Goal: Task Accomplishment & Management: Complete application form

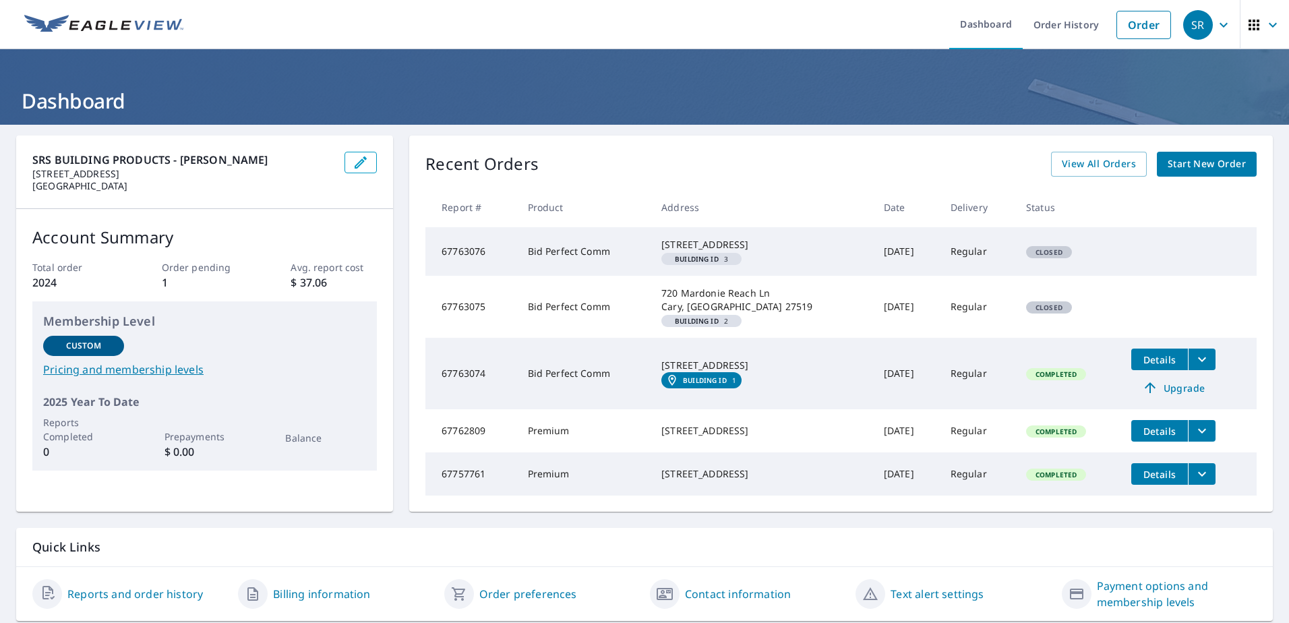
click at [1155, 366] on span "Details" at bounding box center [1159, 359] width 40 height 13
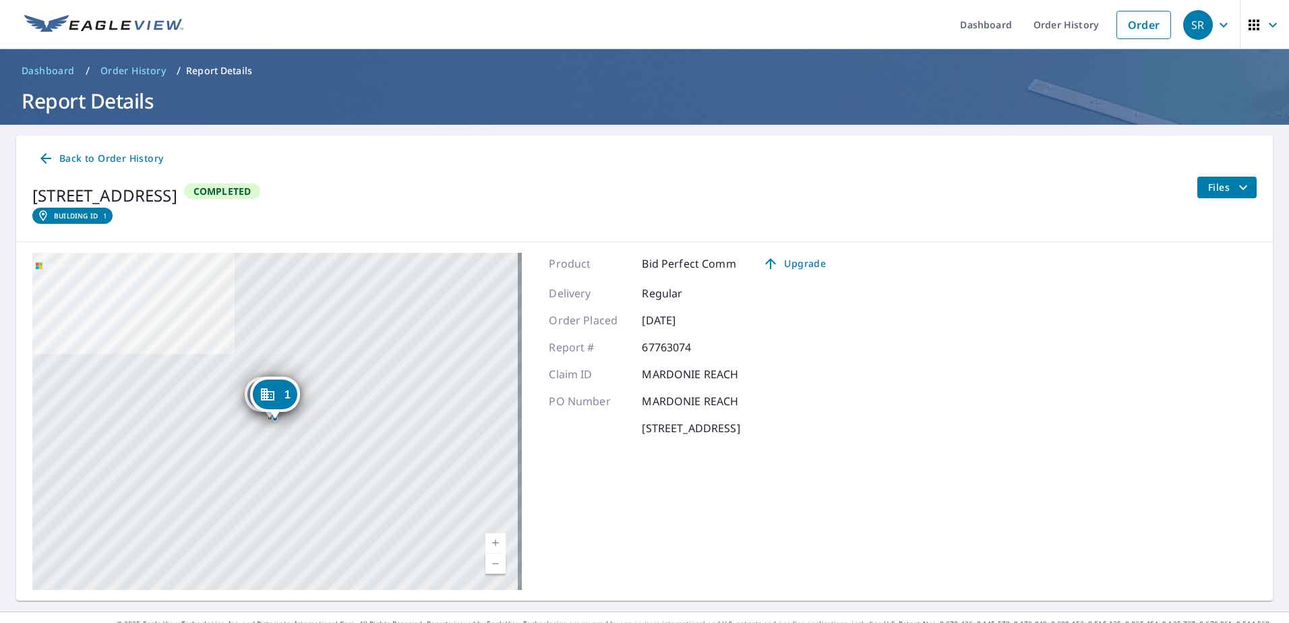
click at [247, 390] on div "3" at bounding box center [269, 394] width 44 height 30
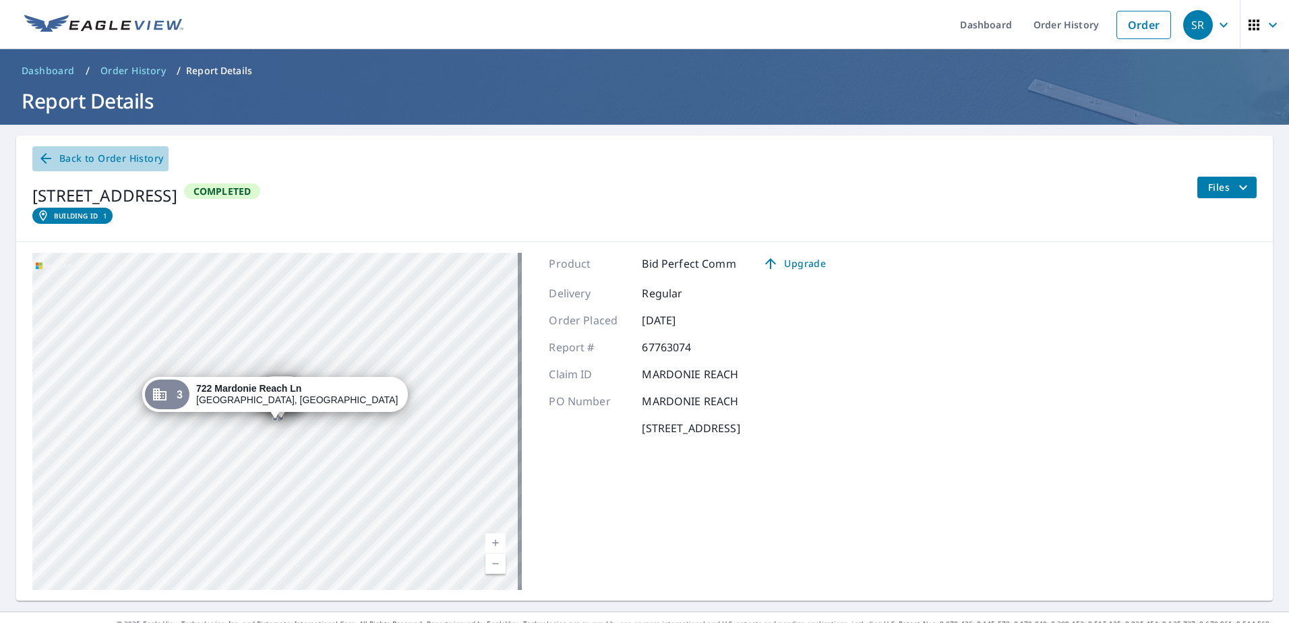
click at [51, 157] on icon at bounding box center [46, 158] width 16 height 16
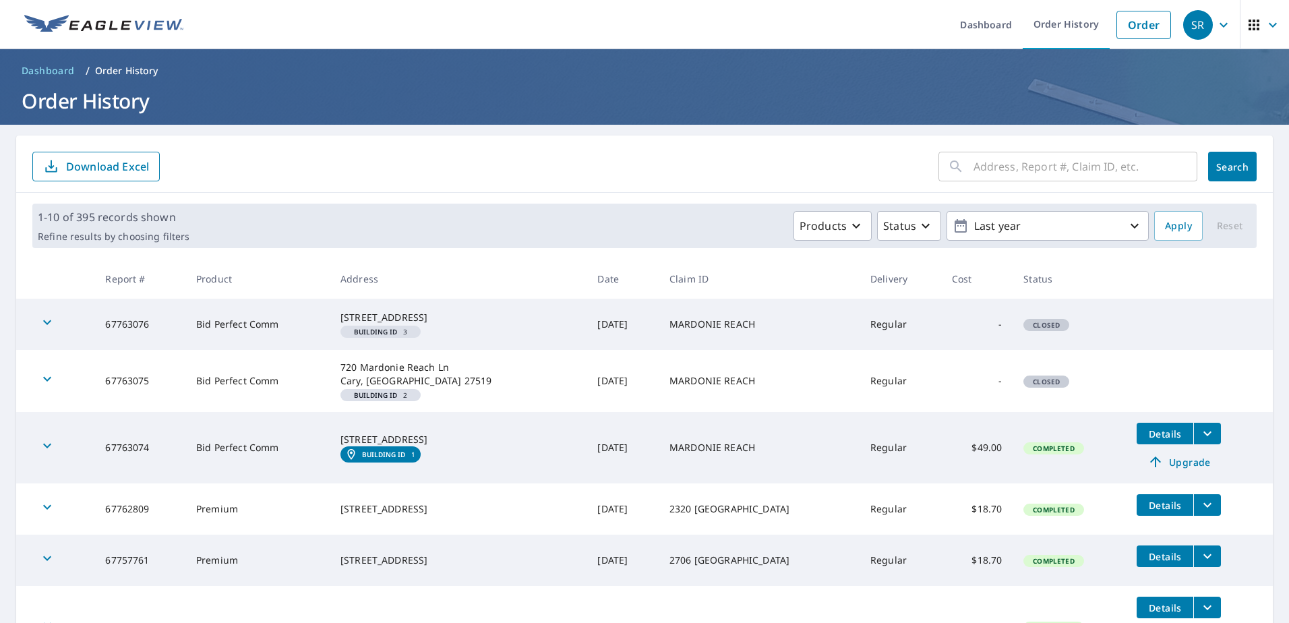
click at [1196, 444] on button "filesDropdownBtn-67763074" at bounding box center [1207, 434] width 28 height 22
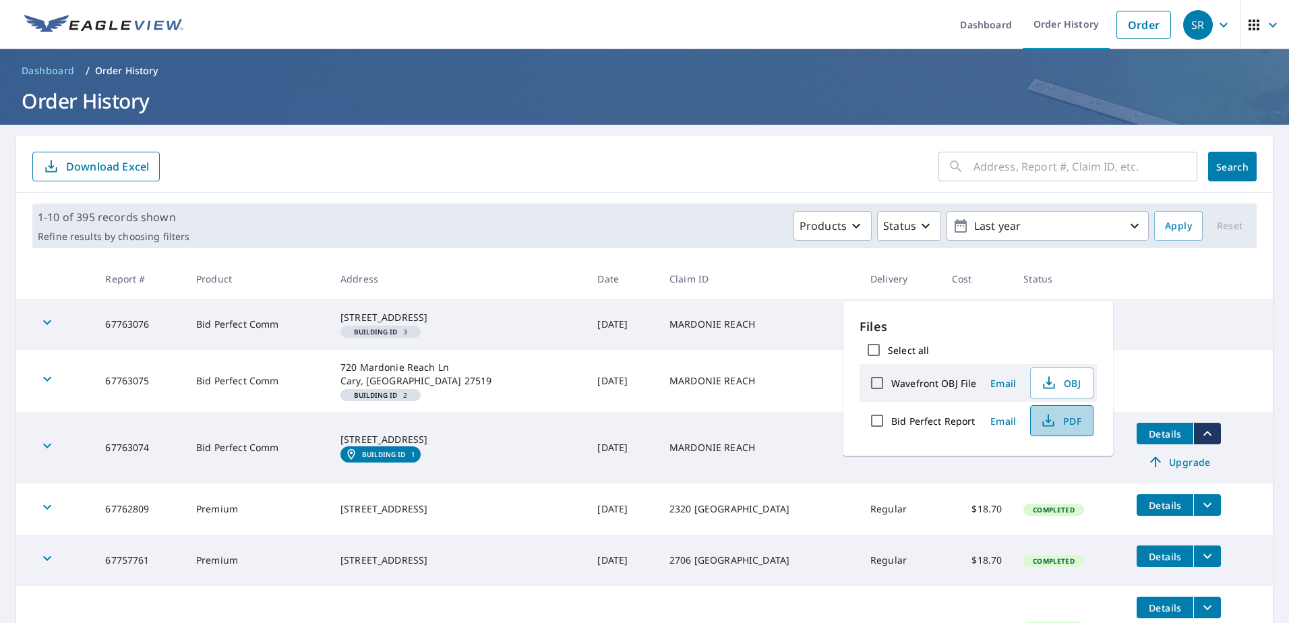
click at [1060, 427] on span "PDF" at bounding box center [1060, 421] width 43 height 16
click at [398, 398] on em "Building ID" at bounding box center [376, 395] width 44 height 7
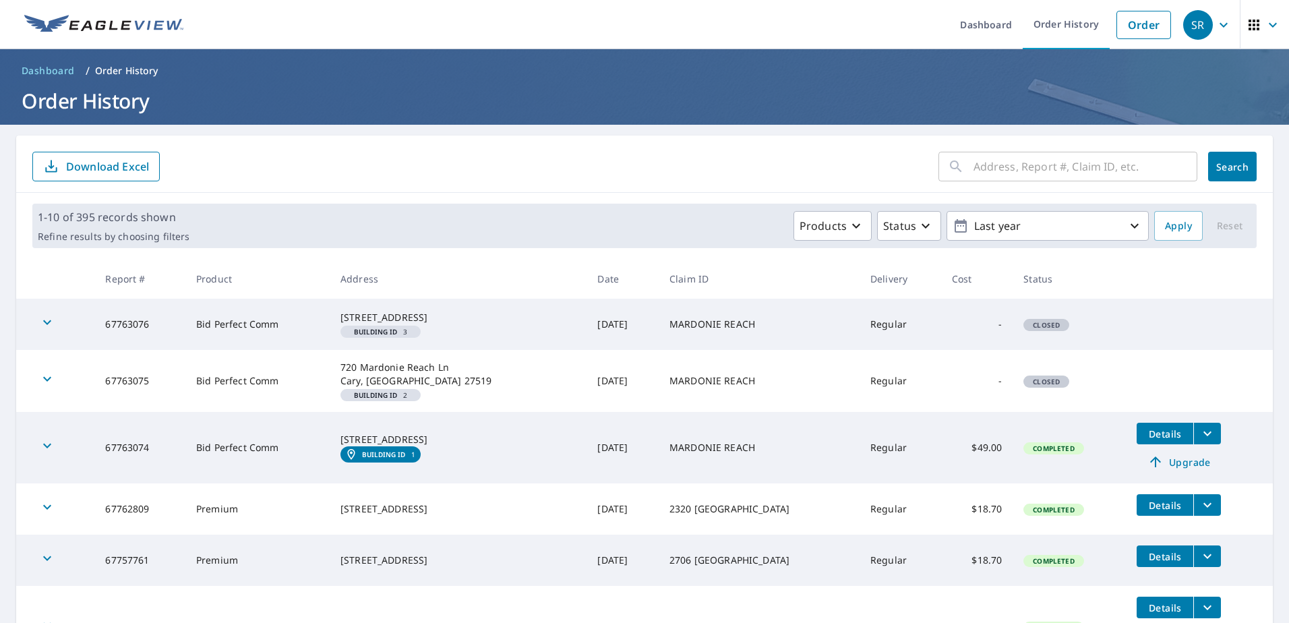
click at [52, 387] on icon "button" at bounding box center [47, 379] width 16 height 16
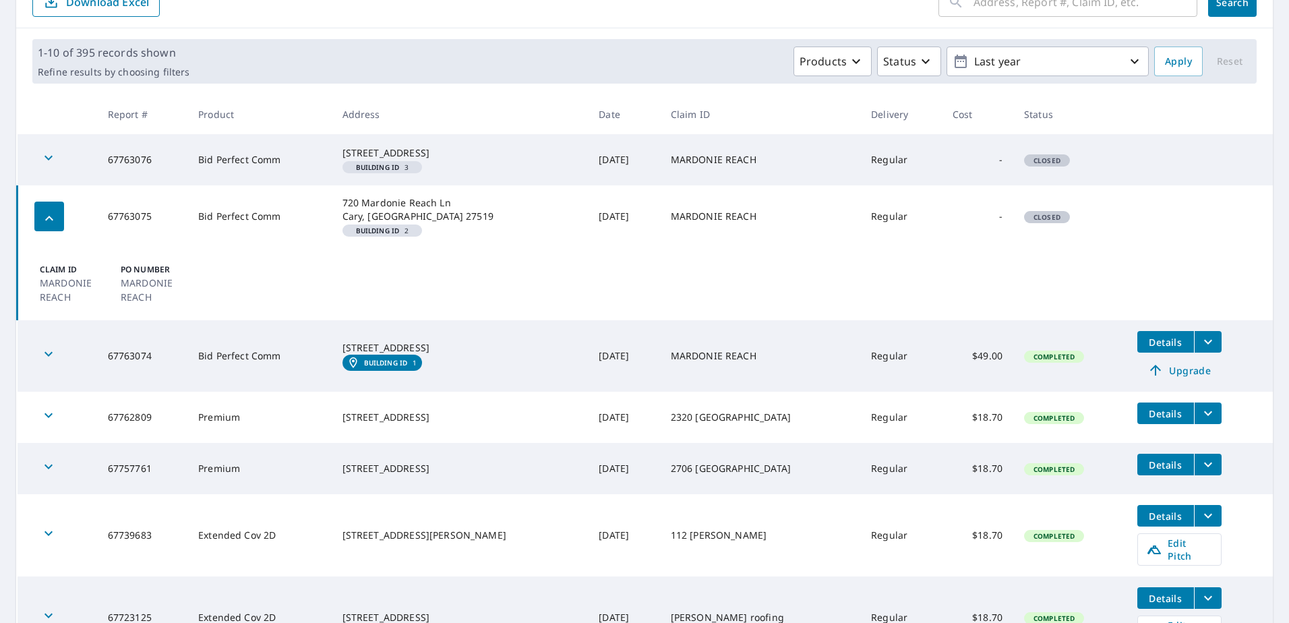
scroll to position [337, 0]
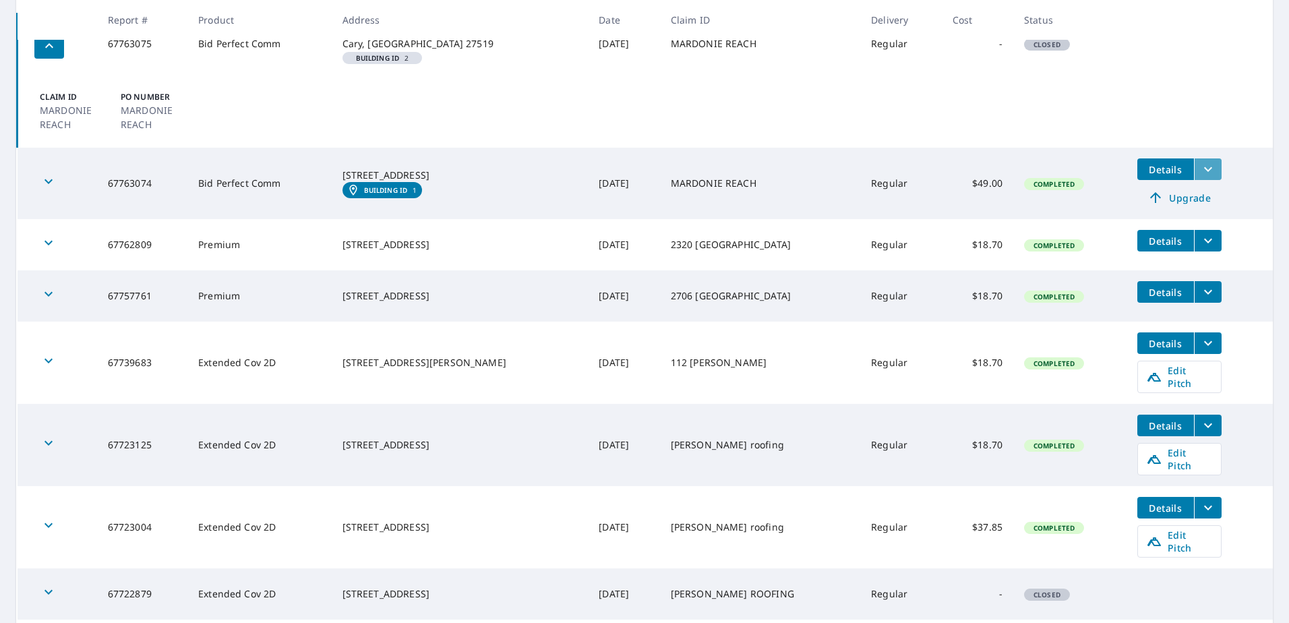
click at [1204, 172] on icon "filesDropdownBtn-67763074" at bounding box center [1208, 169] width 8 height 5
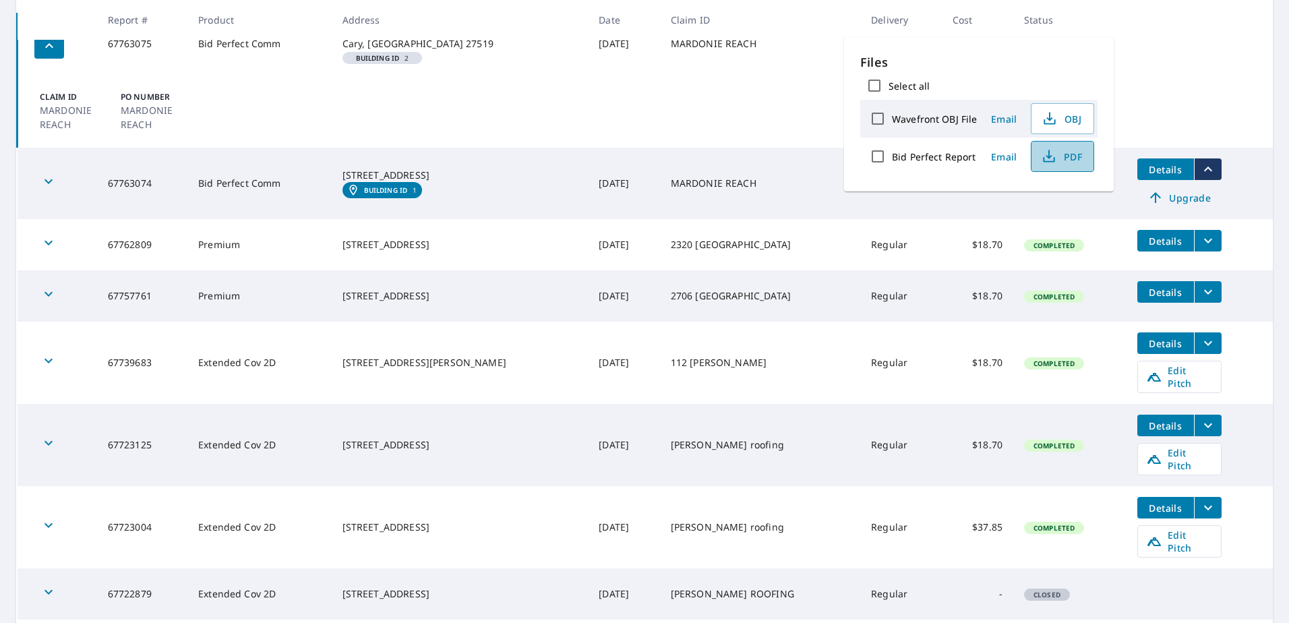
click at [1068, 156] on span "PDF" at bounding box center [1060, 156] width 43 height 16
click at [876, 153] on input "Bid Perfect Report" at bounding box center [877, 156] width 28 height 28
checkbox input "true"
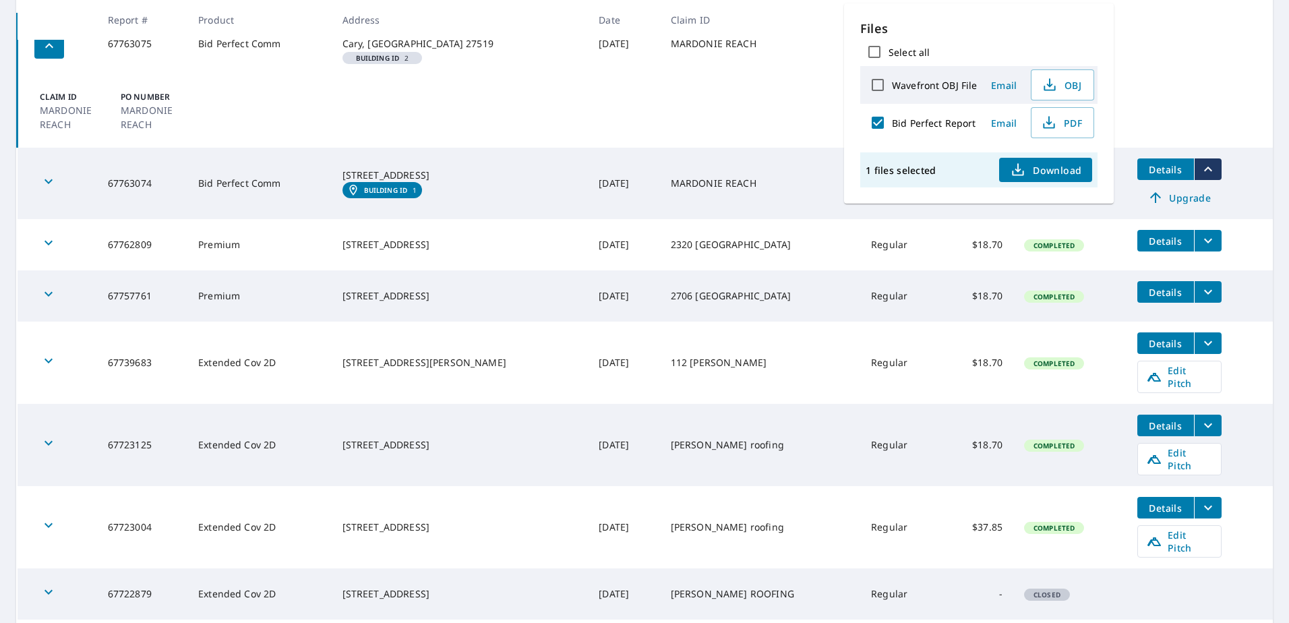
click at [1043, 166] on span "Download" at bounding box center [1045, 170] width 71 height 16
click at [497, 143] on td "Claim ID MARDONIE REACH [GEOGRAPHIC_DATA] REACH" at bounding box center [646, 111] width 1256 height 73
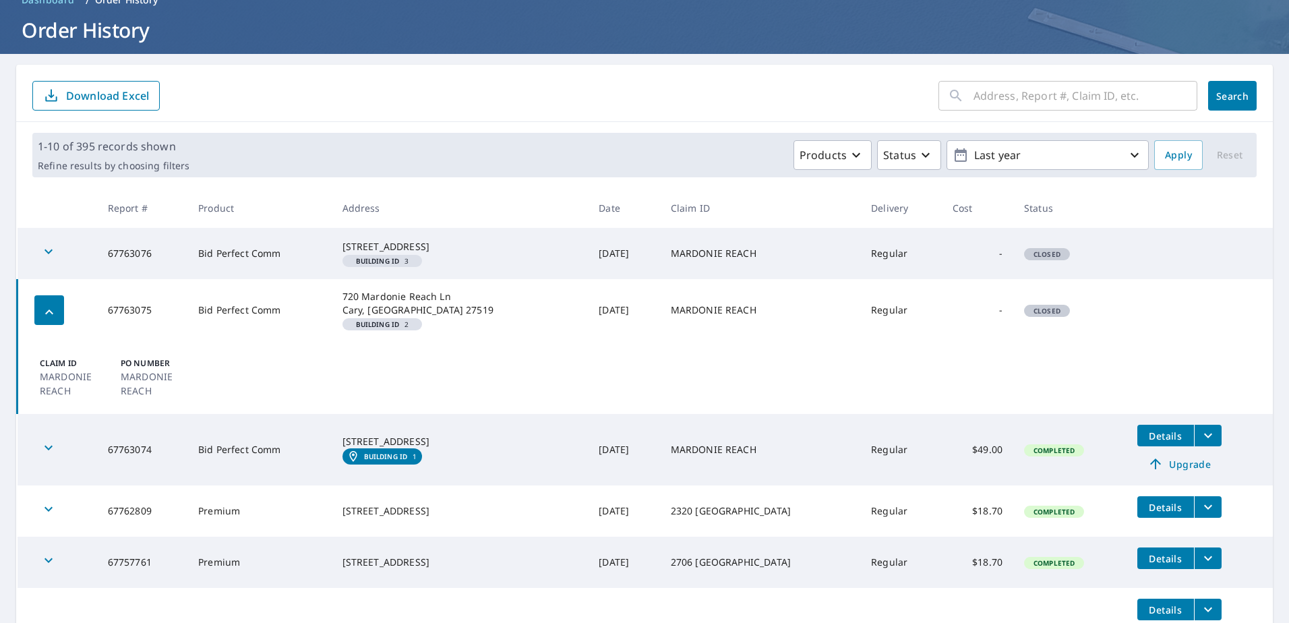
scroll to position [63, 0]
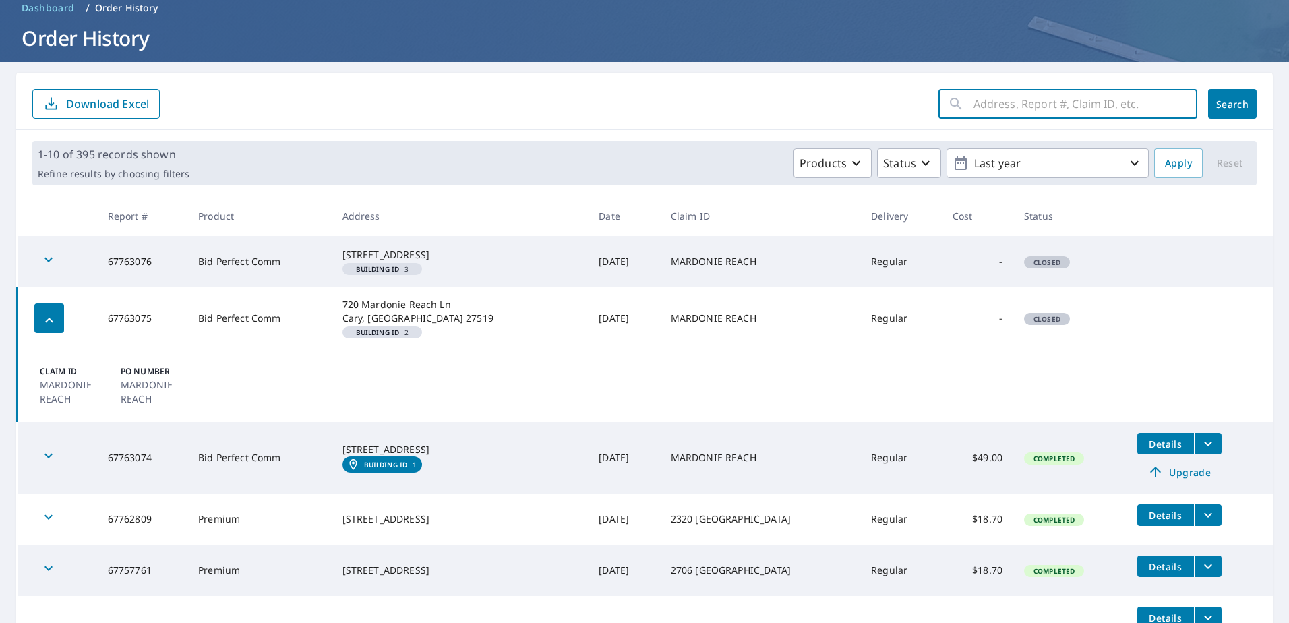
click at [1090, 103] on input "text" at bounding box center [1085, 104] width 224 height 38
type input "5103 SUDA"
click button "Search" at bounding box center [1232, 104] width 49 height 30
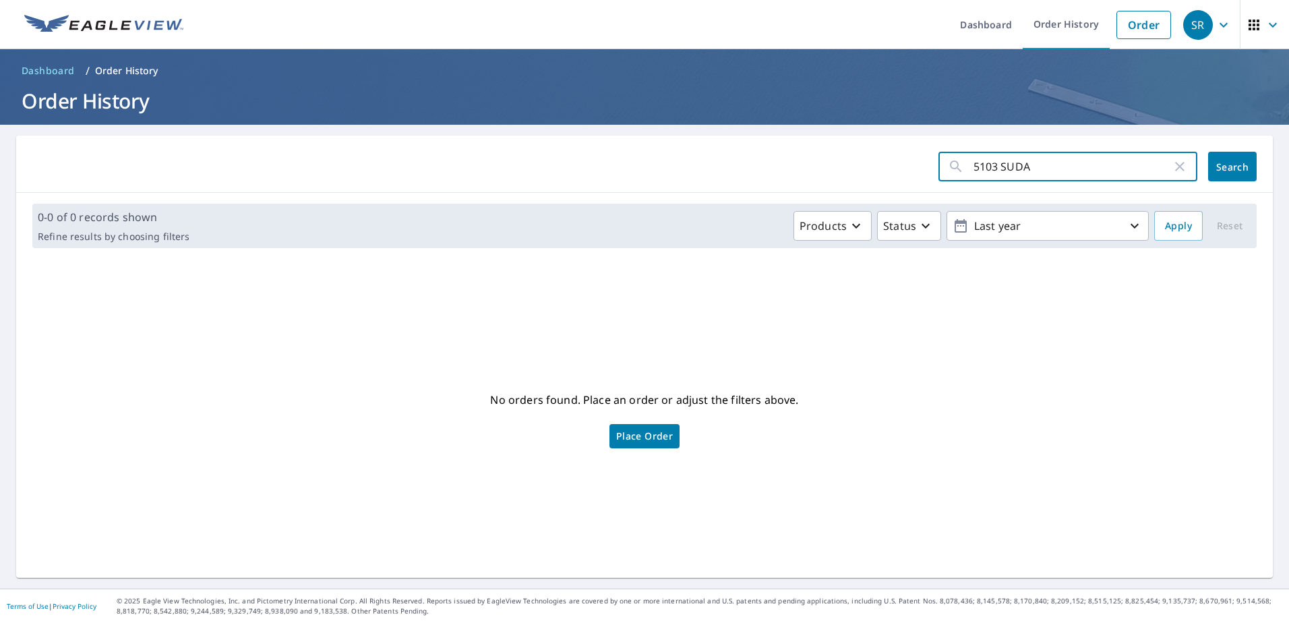
drag, startPoint x: 1071, startPoint y: 172, endPoint x: 768, endPoint y: 160, distance: 303.6
click at [768, 160] on form "5103 SUDA ​ Search" at bounding box center [644, 167] width 1224 height 30
type input "3108 [GEOGRAPHIC_DATA]"
click button "Search" at bounding box center [1232, 167] width 49 height 30
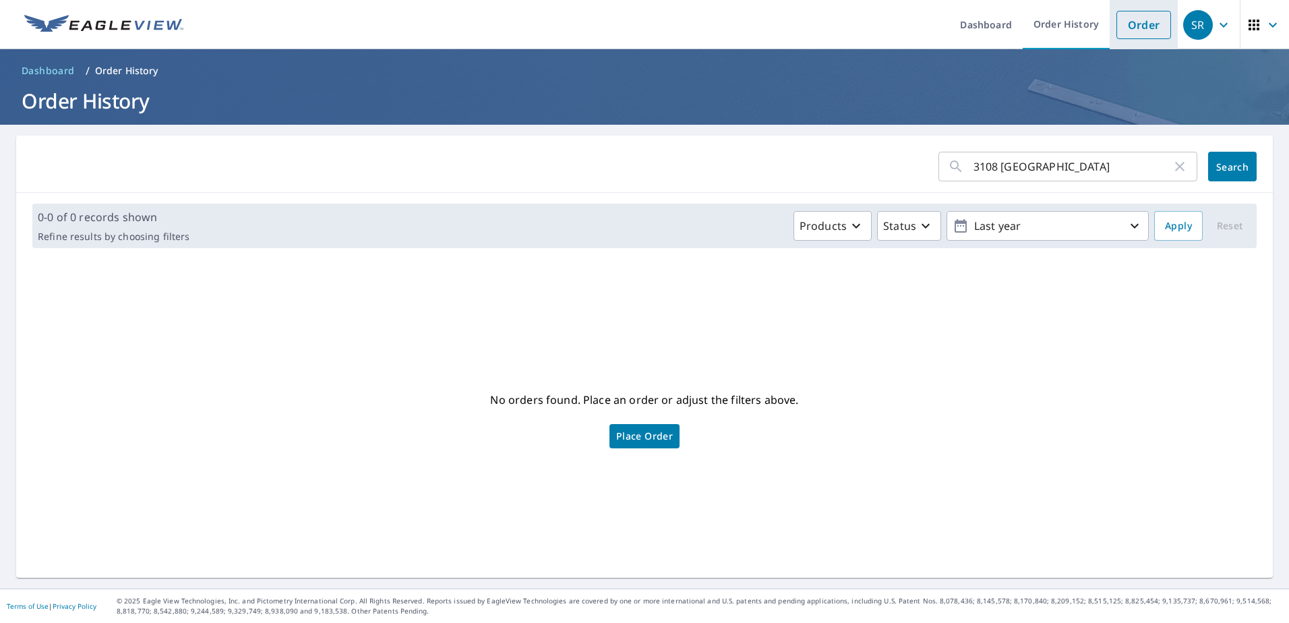
click at [1134, 24] on link "Order" at bounding box center [1143, 25] width 55 height 28
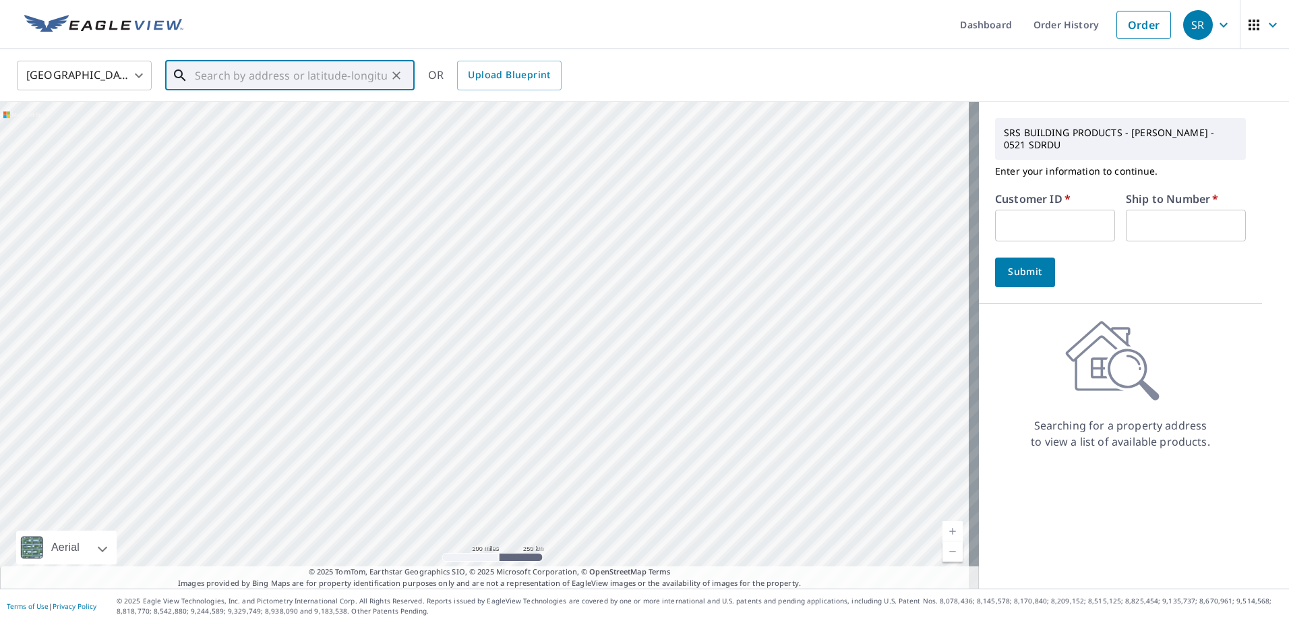
click at [350, 77] on input "text" at bounding box center [291, 76] width 192 height 38
click at [360, 80] on input "text" at bounding box center [291, 76] width 192 height 38
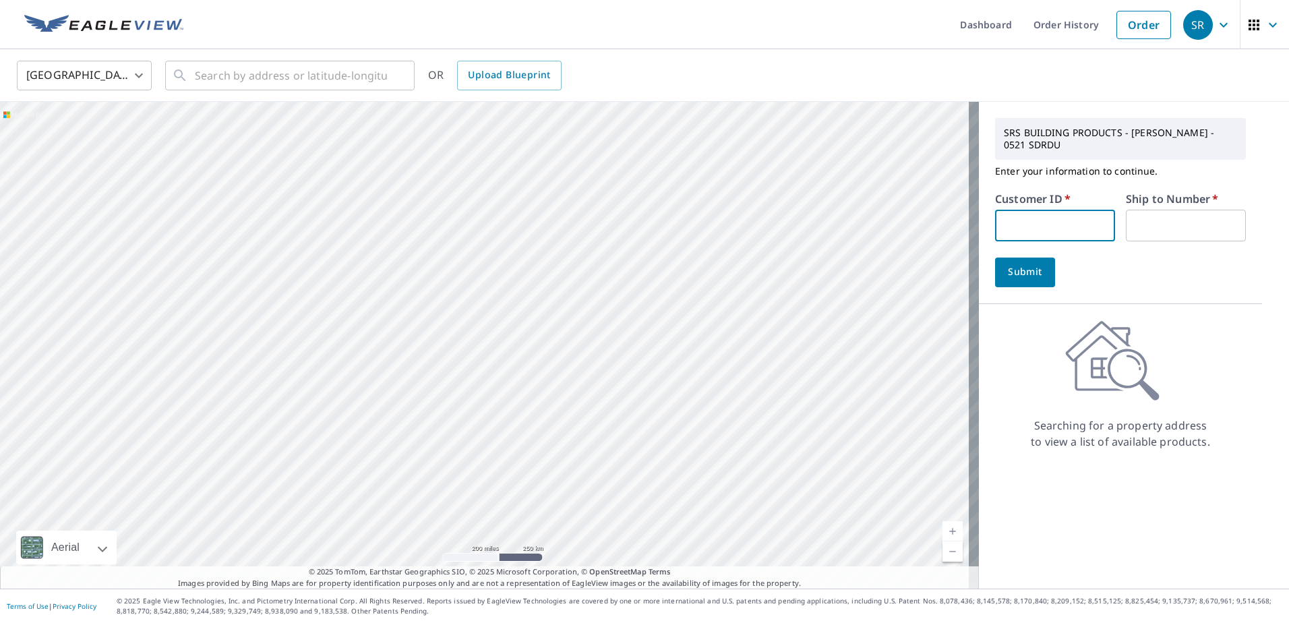
click at [1078, 227] on input "text" at bounding box center [1055, 226] width 120 height 32
click at [362, 86] on input "text" at bounding box center [291, 76] width 192 height 38
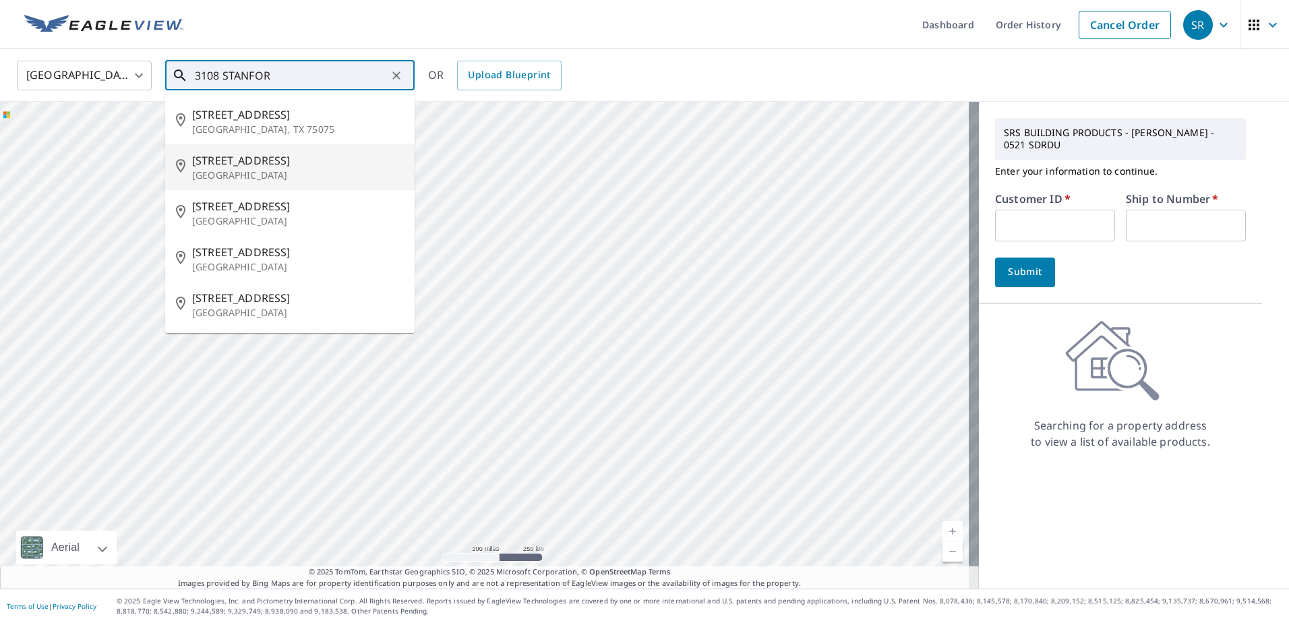
click at [327, 162] on span "[STREET_ADDRESS]" at bounding box center [298, 160] width 212 height 16
type input "[STREET_ADDRESS][PERSON_NAME]"
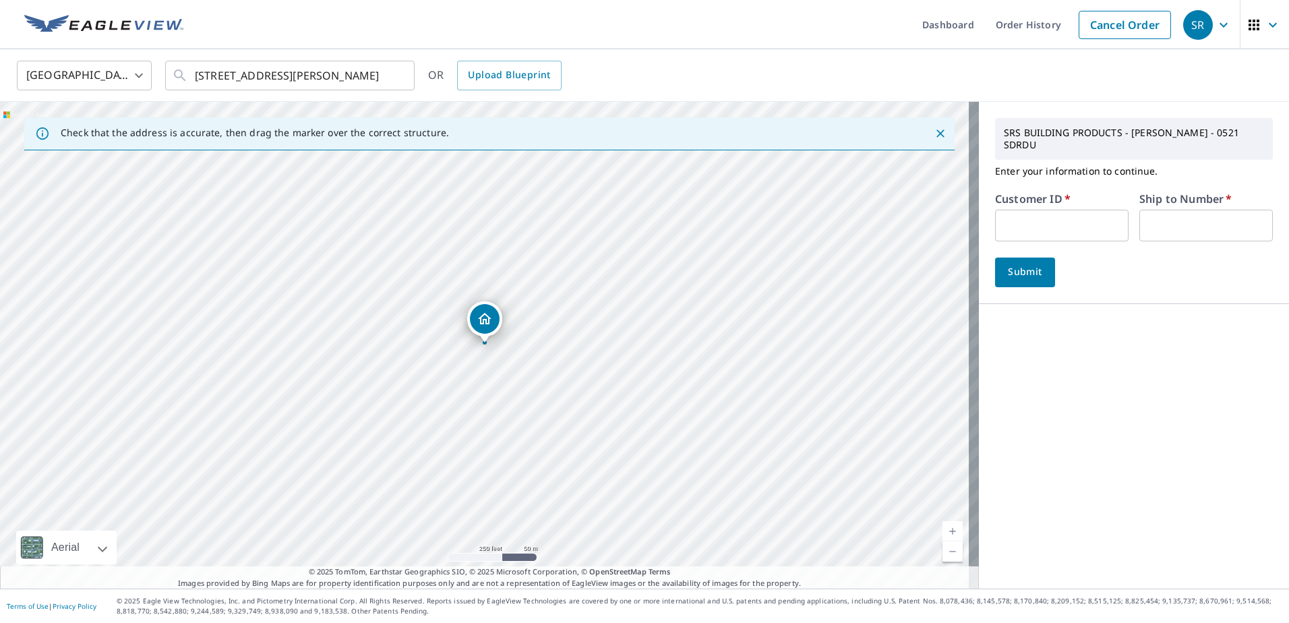
click at [1029, 226] on input "text" at bounding box center [1061, 226] width 133 height 32
type input "COL10126"
type input "01"
click at [1021, 274] on span "Submit" at bounding box center [1025, 272] width 38 height 17
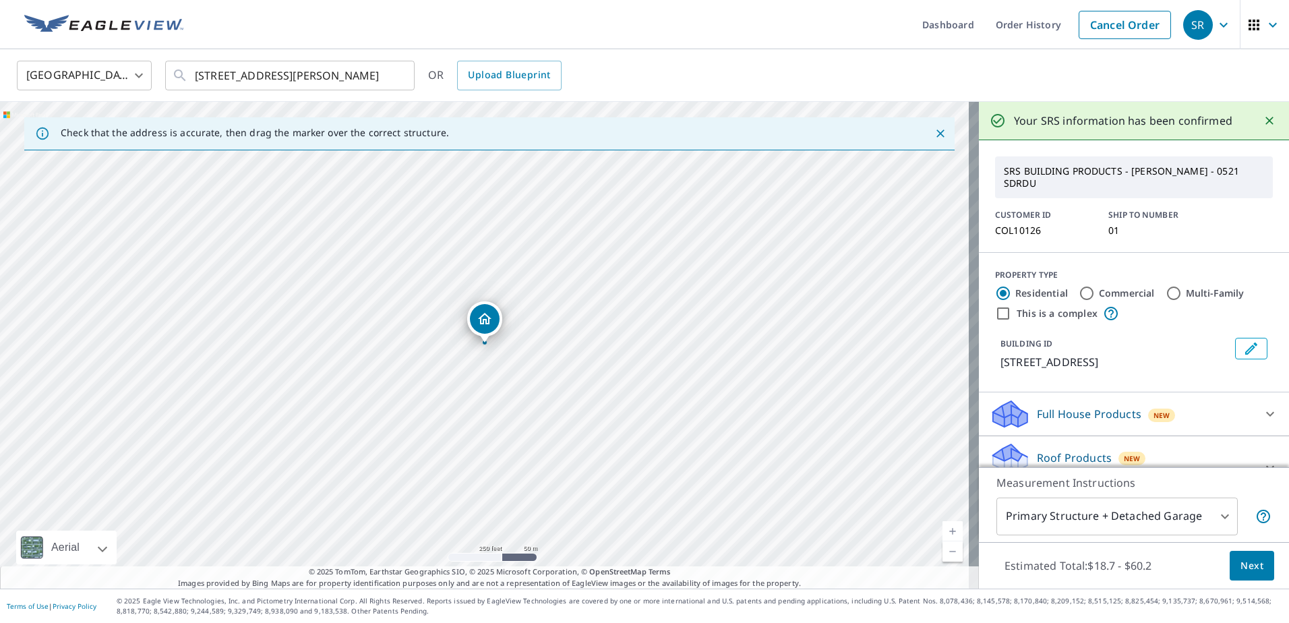
click at [1240, 558] on span "Next" at bounding box center [1251, 565] width 23 height 17
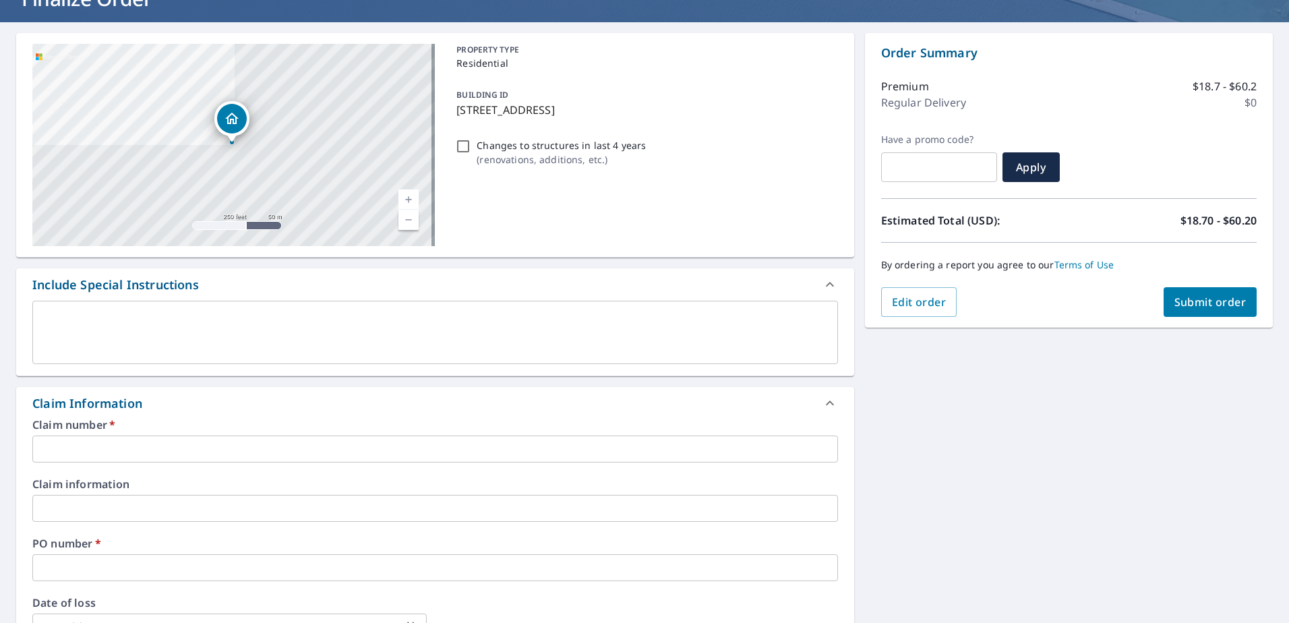
scroll to position [135, 0]
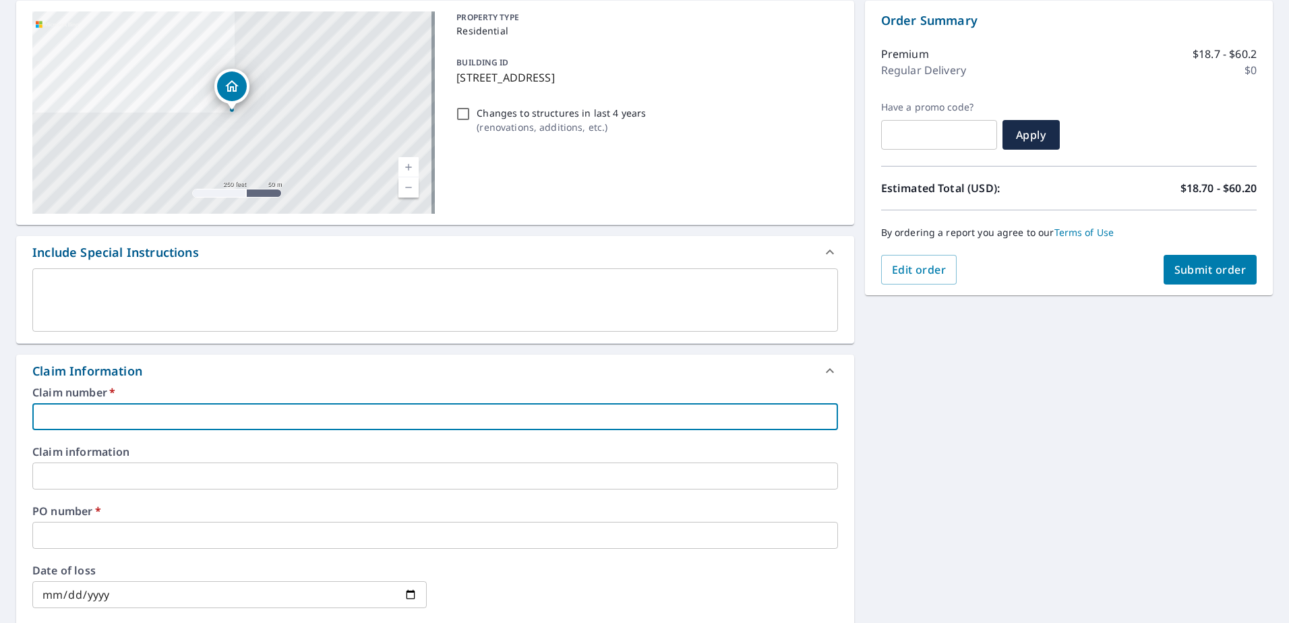
click at [503, 419] on input "text" at bounding box center [434, 416] width 805 height 27
type input "3"
checkbox input "true"
type input "31"
checkbox input "true"
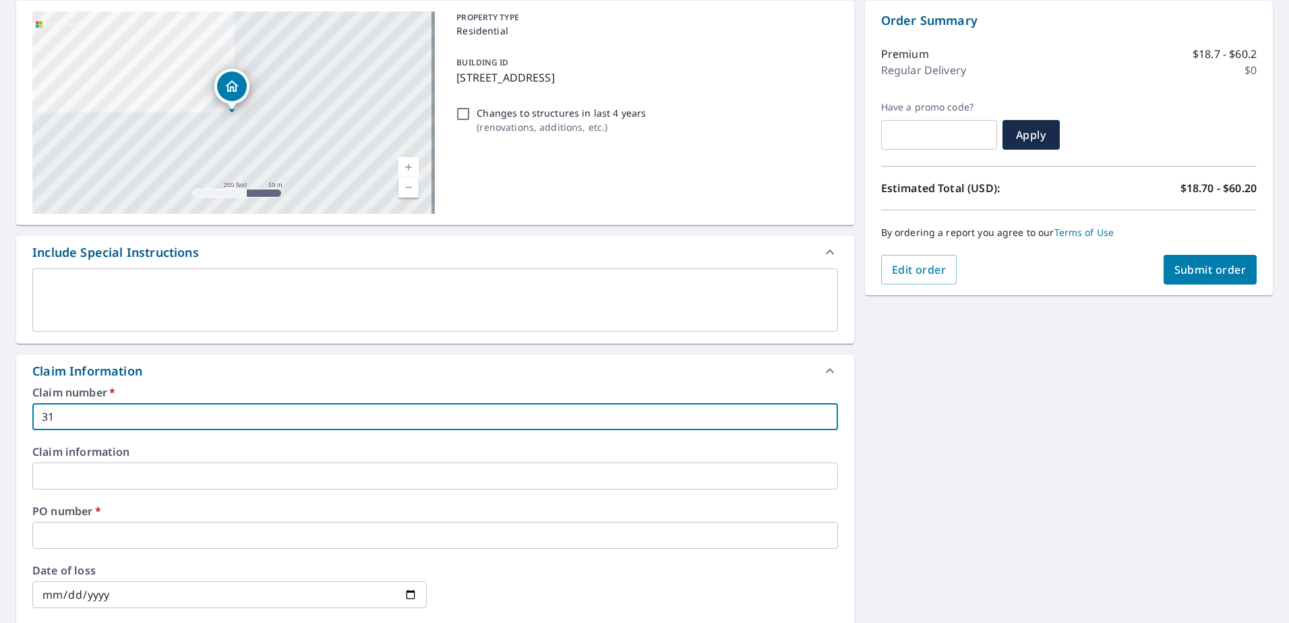
type input "310"
checkbox input "true"
type input "3108"
checkbox input "true"
type input "3108"
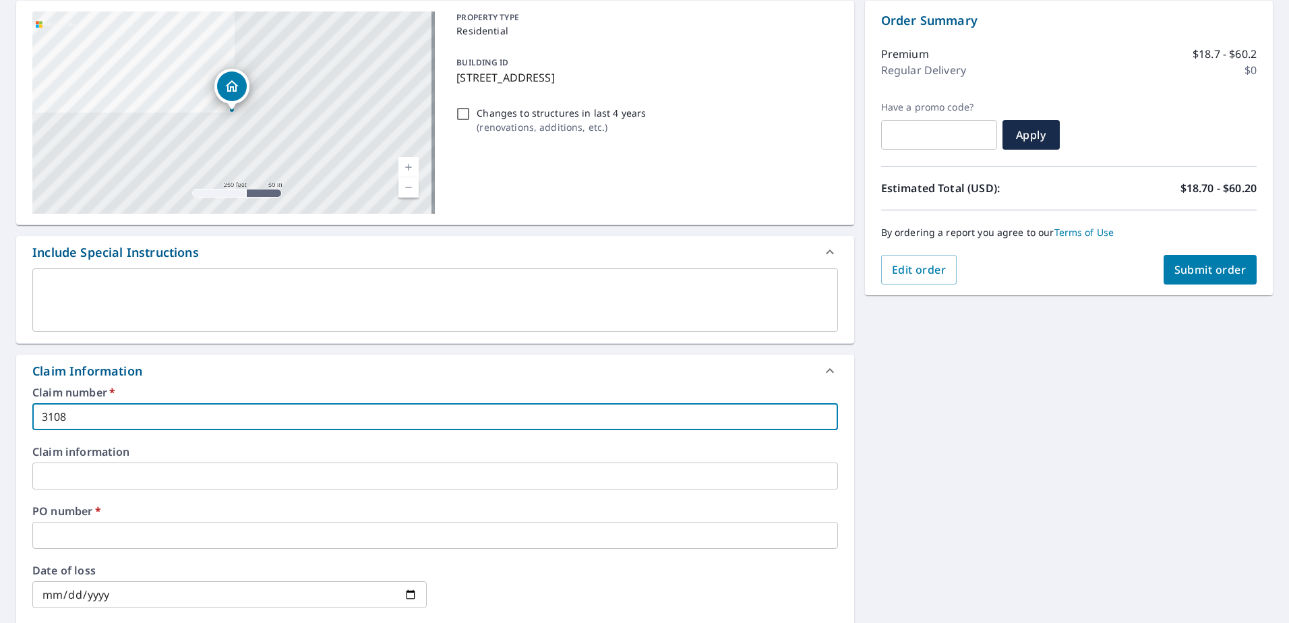
checkbox input "true"
type input "3108 S"
checkbox input "true"
type input "3108 ST"
checkbox input "true"
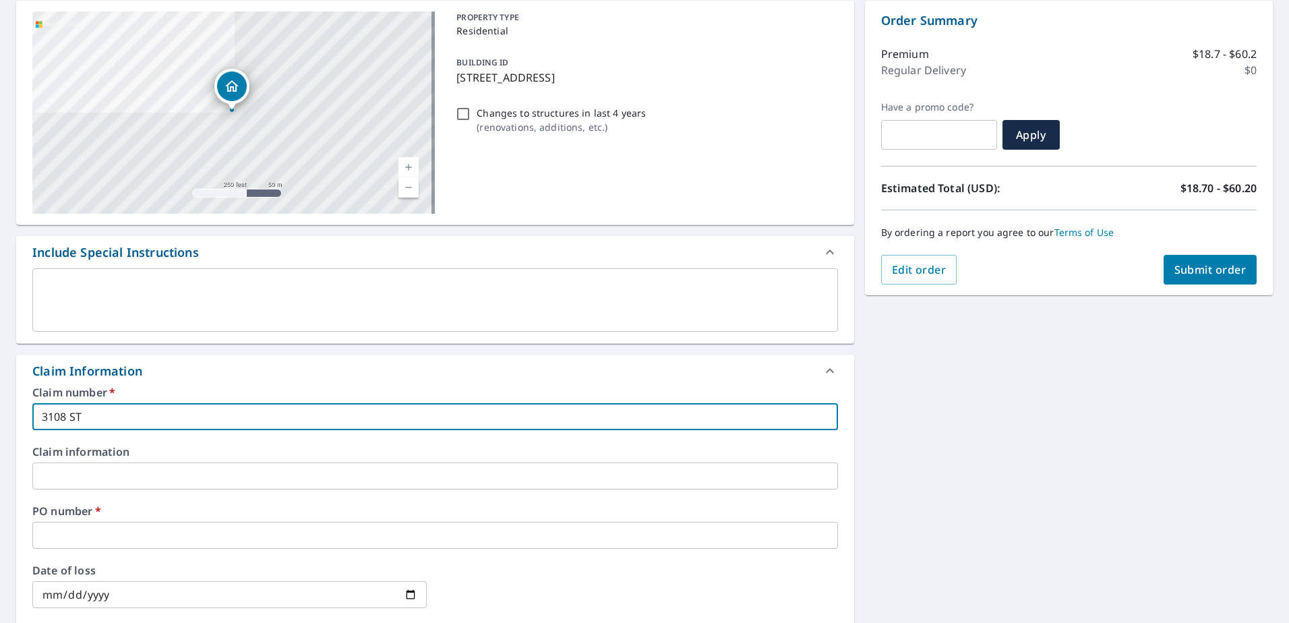
type input "3108 STA"
checkbox input "true"
type input "3108 [PERSON_NAME]"
checkbox input "true"
type input "3108 STANF"
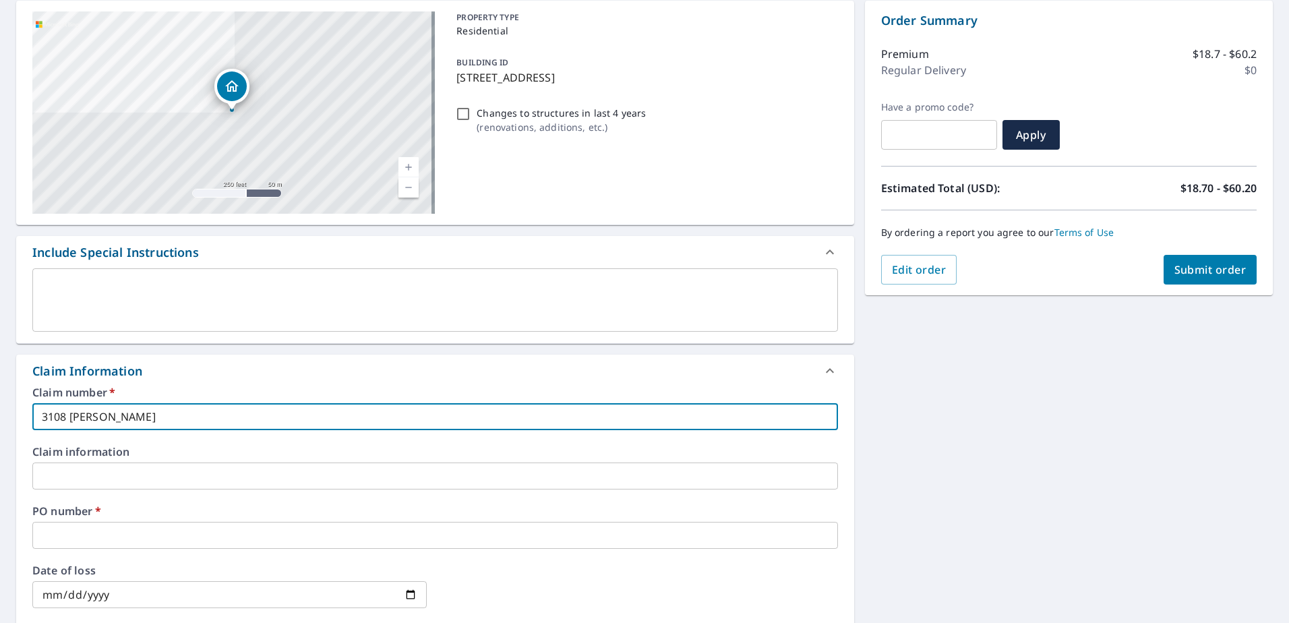
checkbox input "true"
type input "3108 STANFO"
checkbox input "true"
type input "3108 STANFOR"
checkbox input "true"
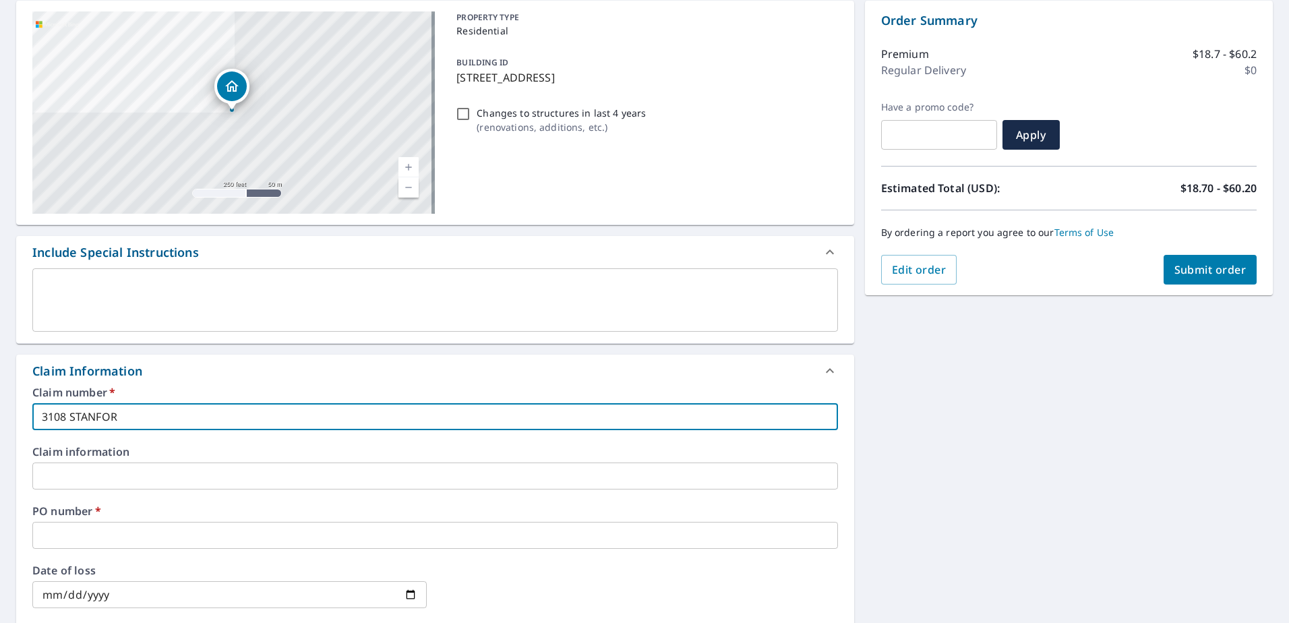
type input "3108 [GEOGRAPHIC_DATA]"
checkbox input "true"
type input "3108 [GEOGRAPHIC_DATA]"
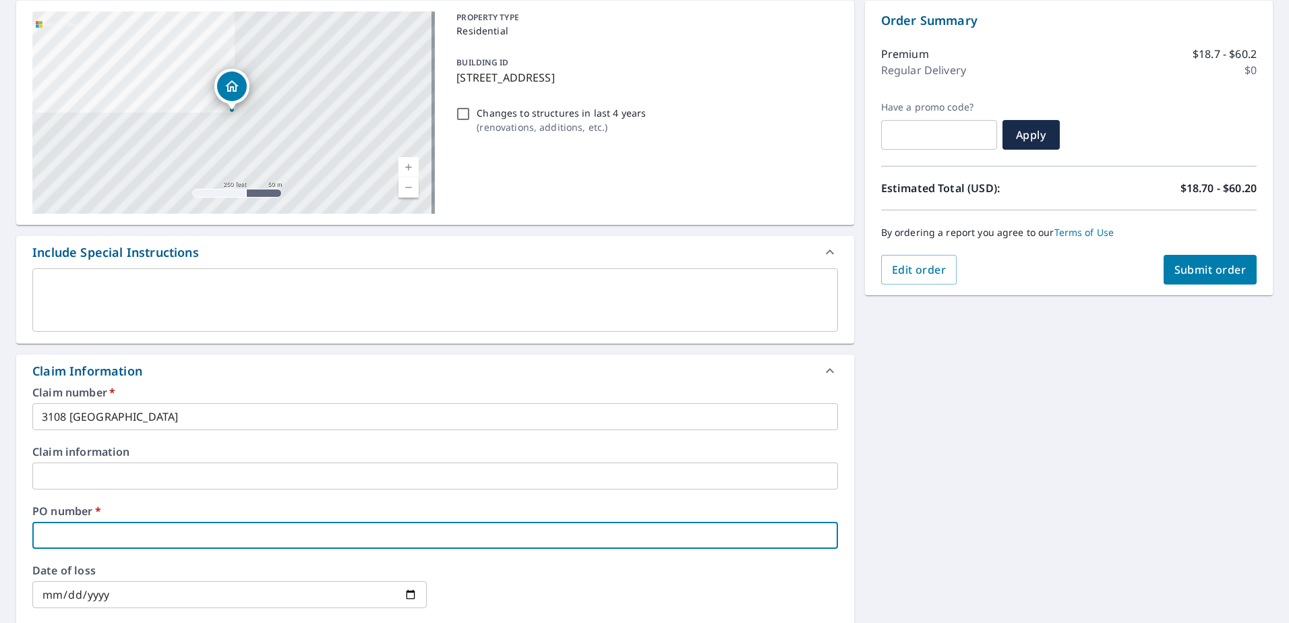
type input "3"
checkbox input "true"
type input "31"
checkbox input "true"
type input "310"
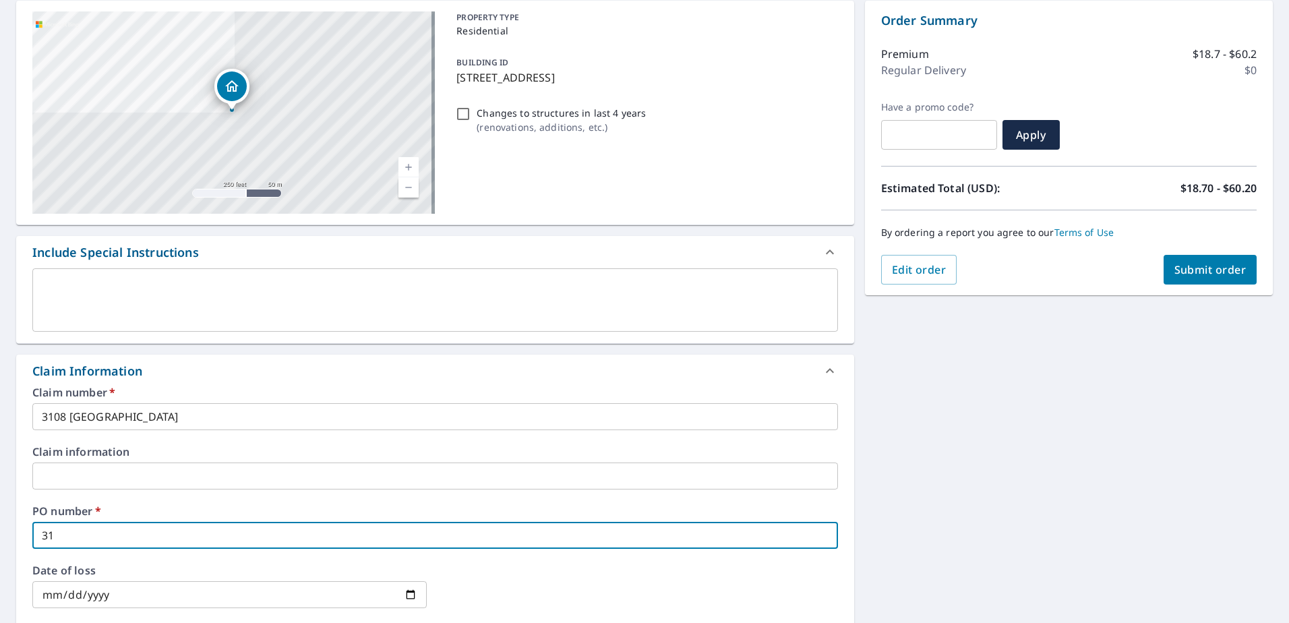
checkbox input "true"
type input "3108"
checkbox input "true"
type input "3108"
checkbox input "true"
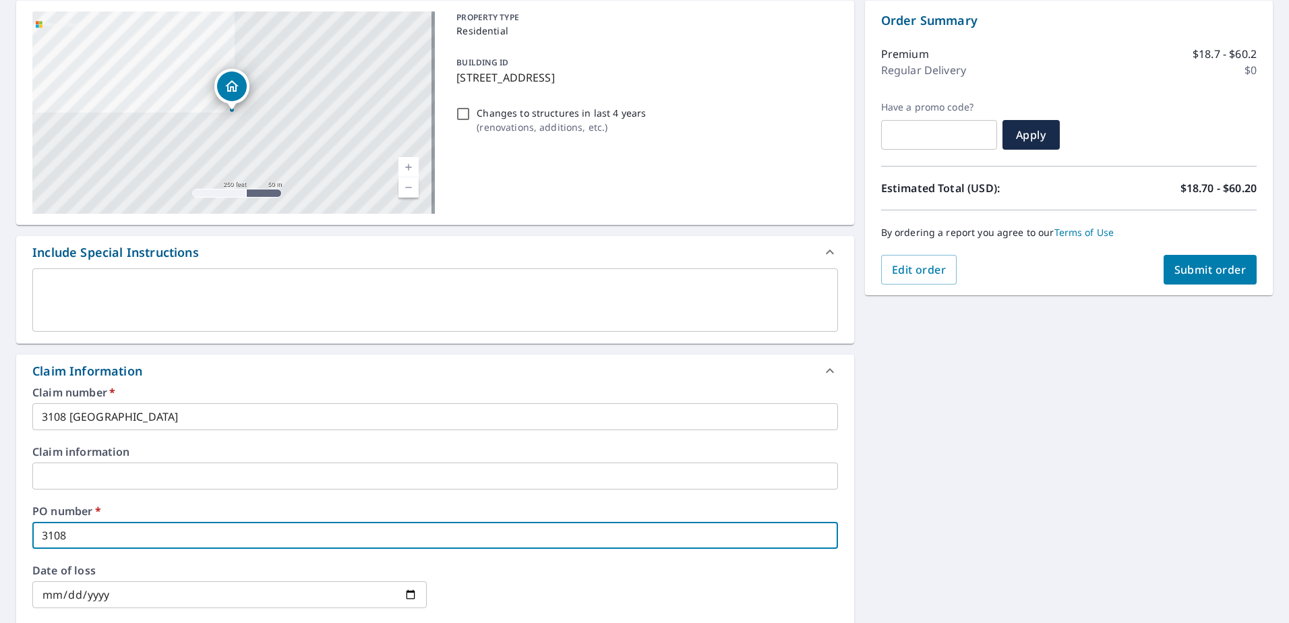
type input "3108 S"
checkbox input "true"
type input "3108 ST"
checkbox input "true"
type input "3108 STA"
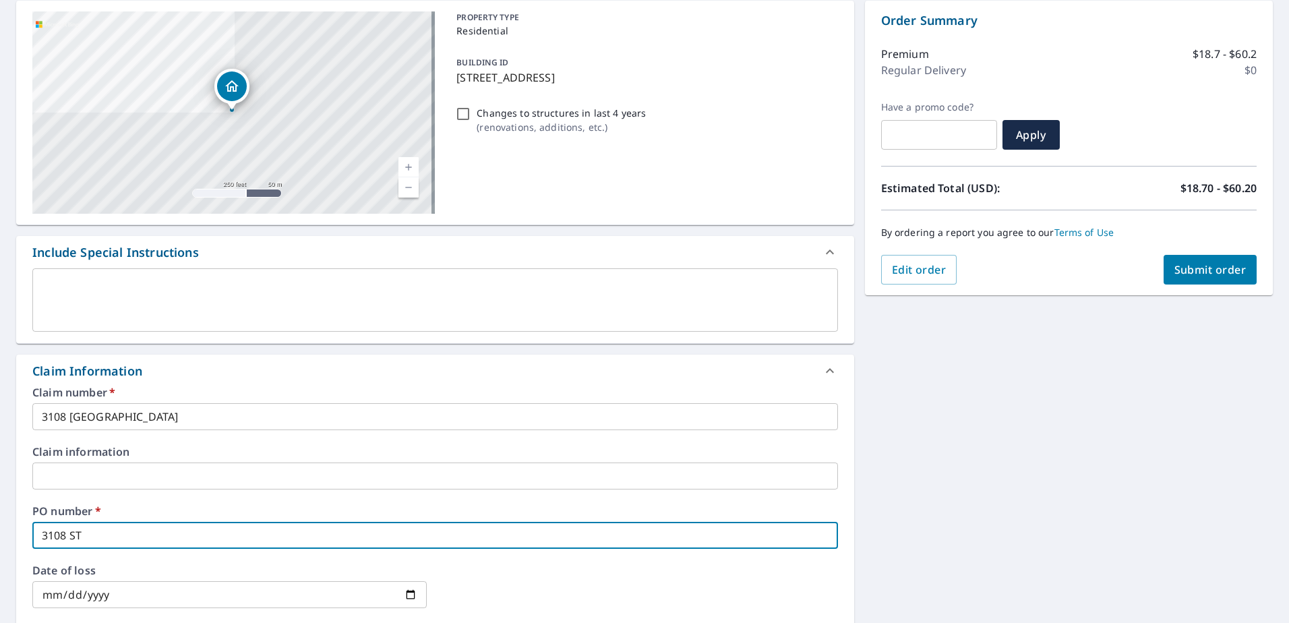
checkbox input "true"
type input "3108 [PERSON_NAME]"
checkbox input "true"
type input "3108 STANF"
checkbox input "true"
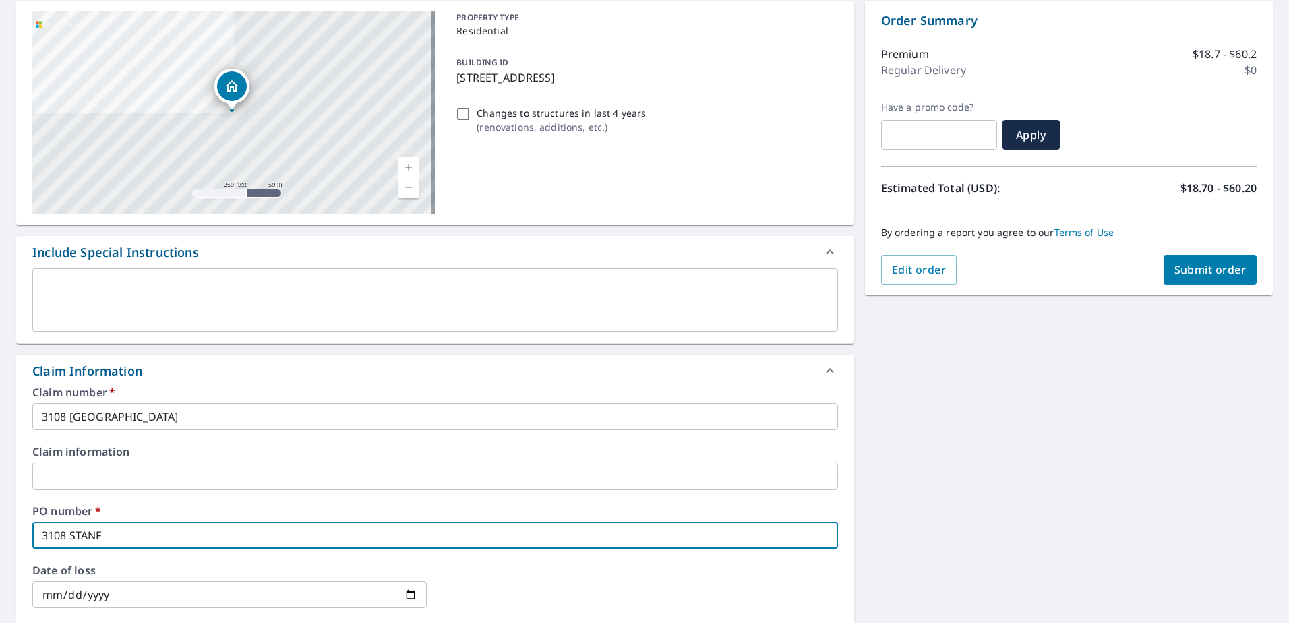
type input "3108 STANFO"
checkbox input "true"
type input "3108 STANFOR"
checkbox input "true"
type input "3108 [GEOGRAPHIC_DATA]"
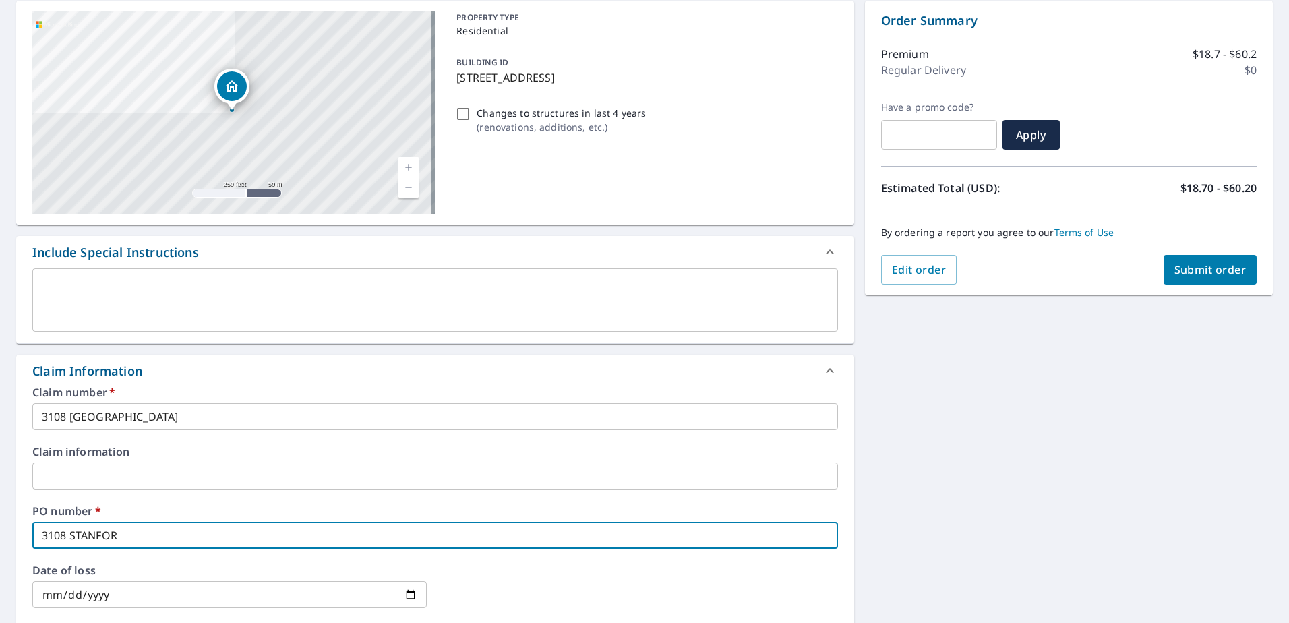
checkbox input "true"
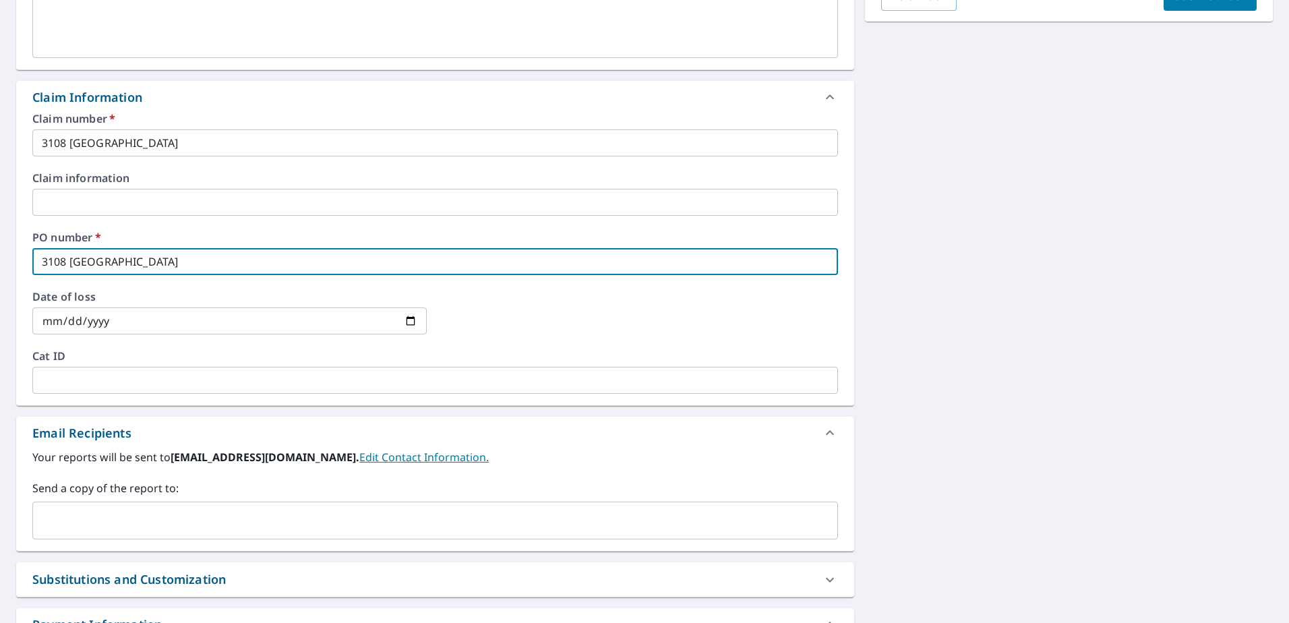
scroll to position [525, 0]
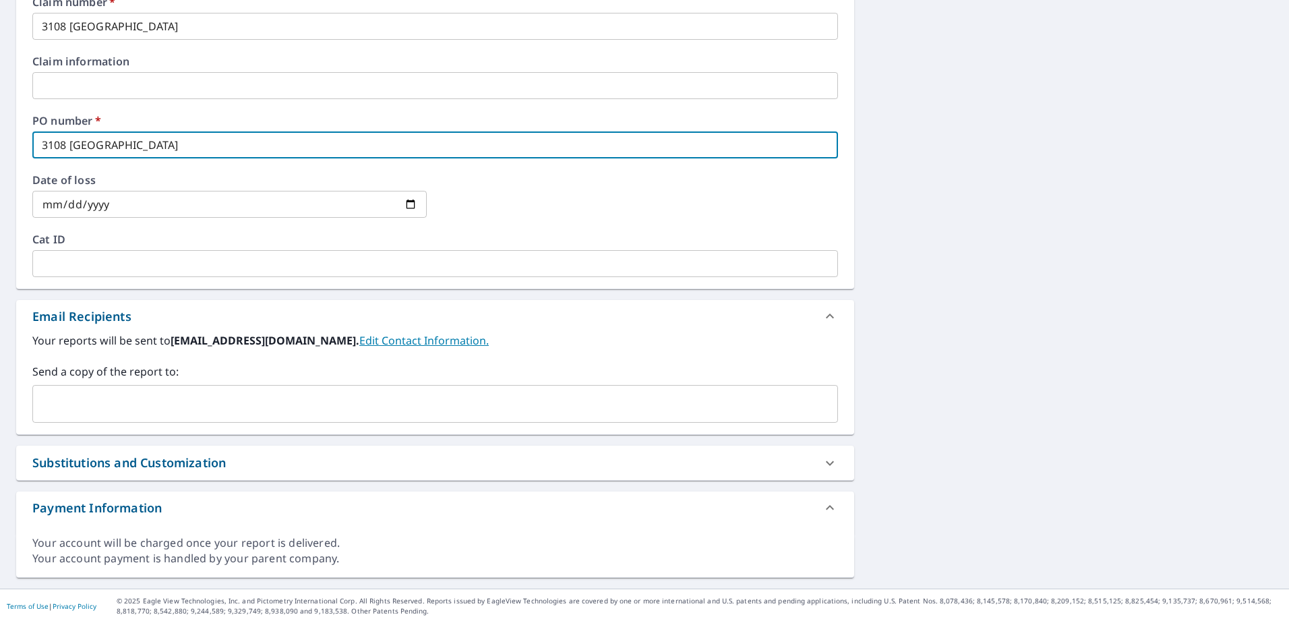
type input "3108 [GEOGRAPHIC_DATA]"
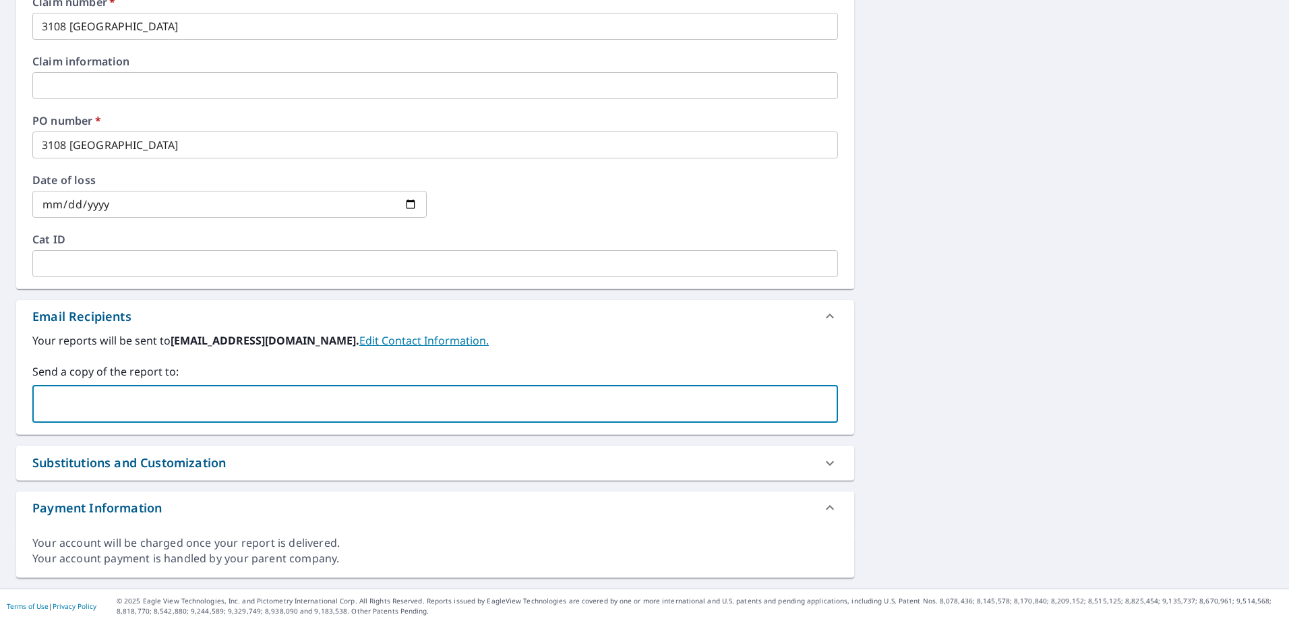
click at [493, 405] on input "text" at bounding box center [424, 404] width 773 height 26
type input "[EMAIL_ADDRESS][DOMAIN_NAME]"
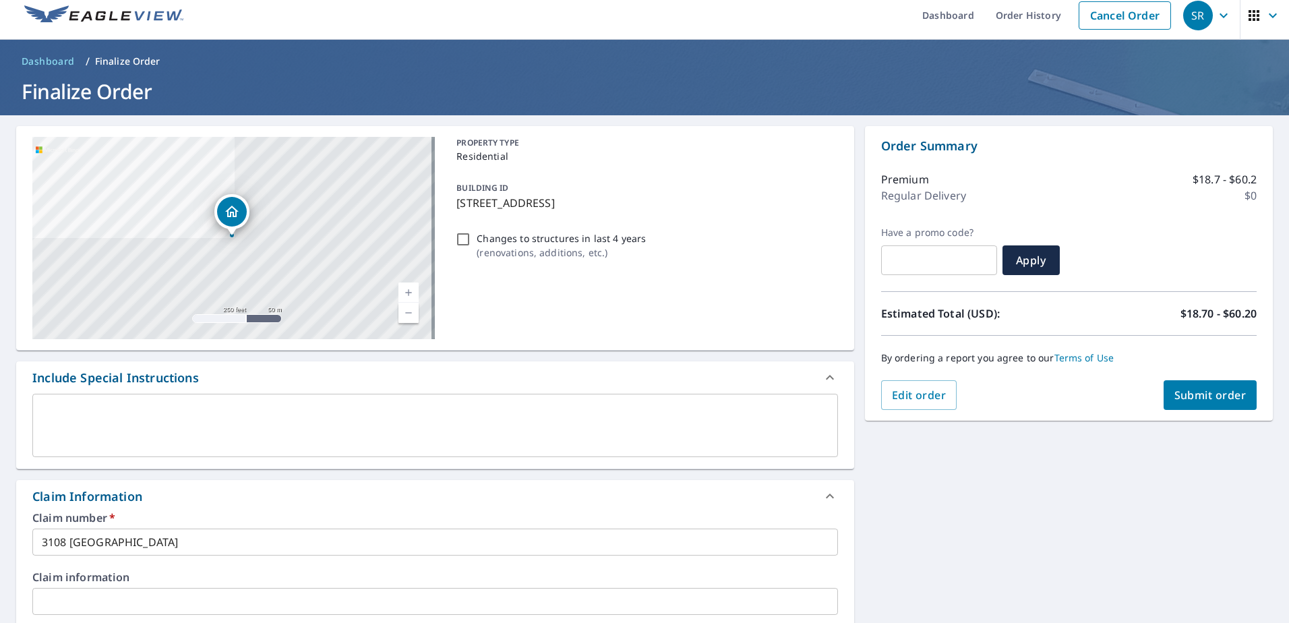
scroll to position [0, 0]
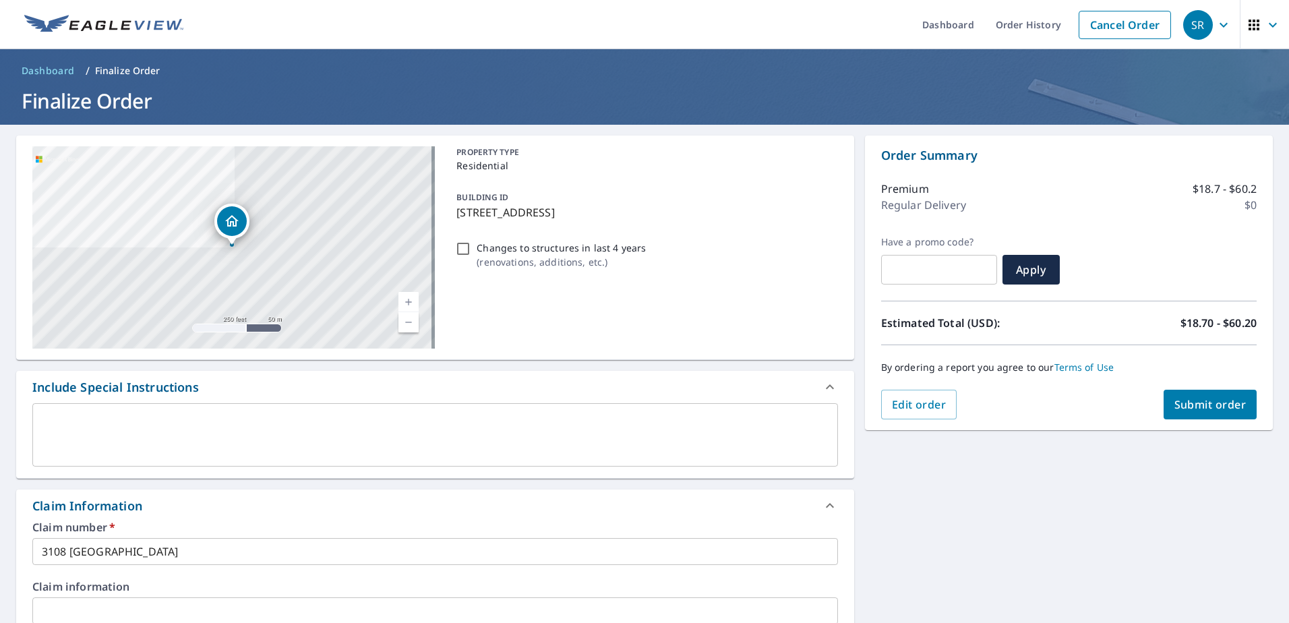
click at [1184, 410] on span "Submit order" at bounding box center [1210, 404] width 72 height 15
checkbox input "true"
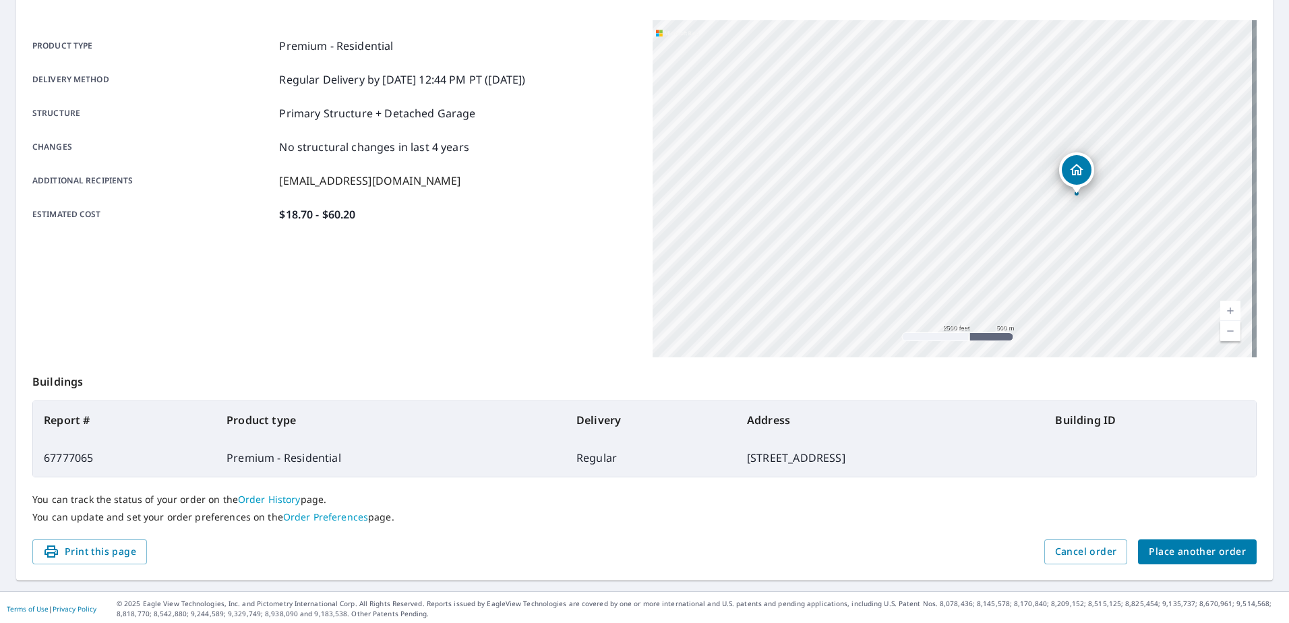
scroll to position [171, 0]
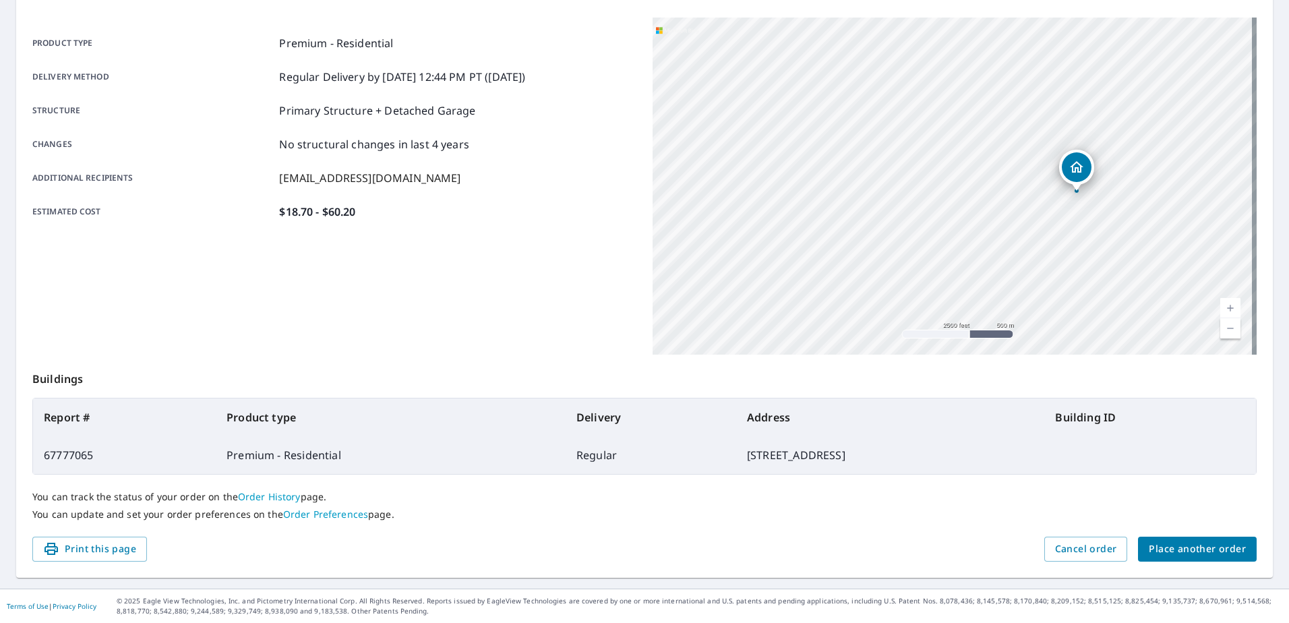
click at [1210, 551] on span "Place another order" at bounding box center [1197, 549] width 97 height 17
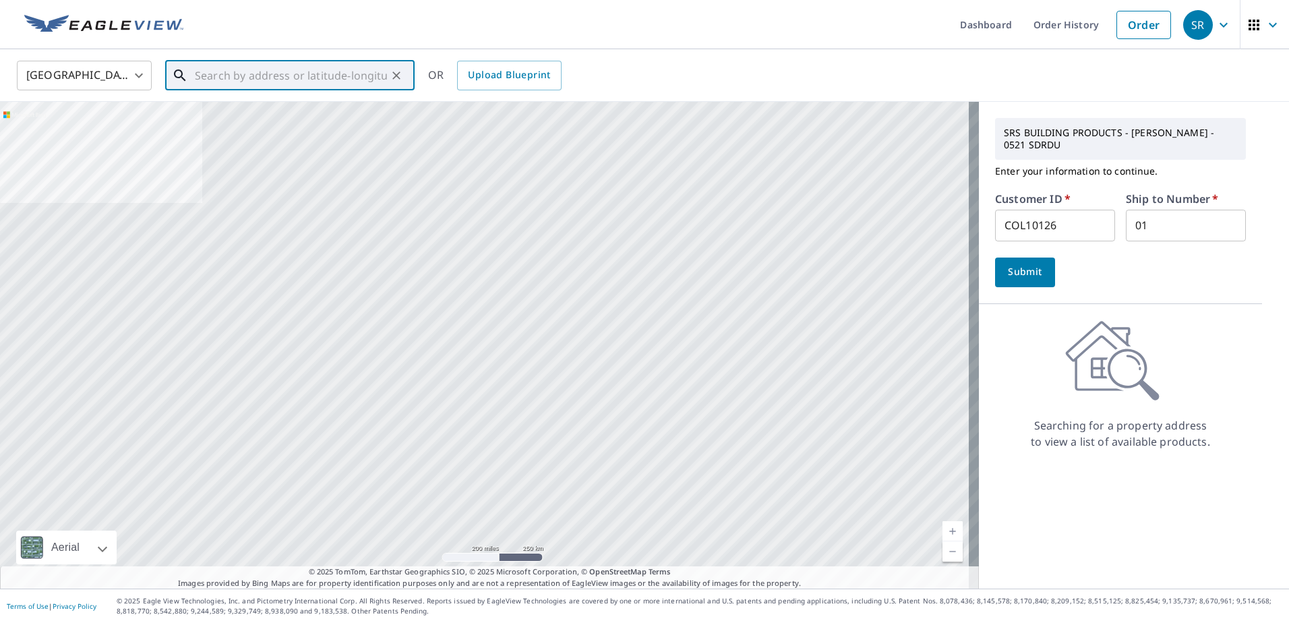
click at [249, 73] on input "text" at bounding box center [291, 76] width 192 height 38
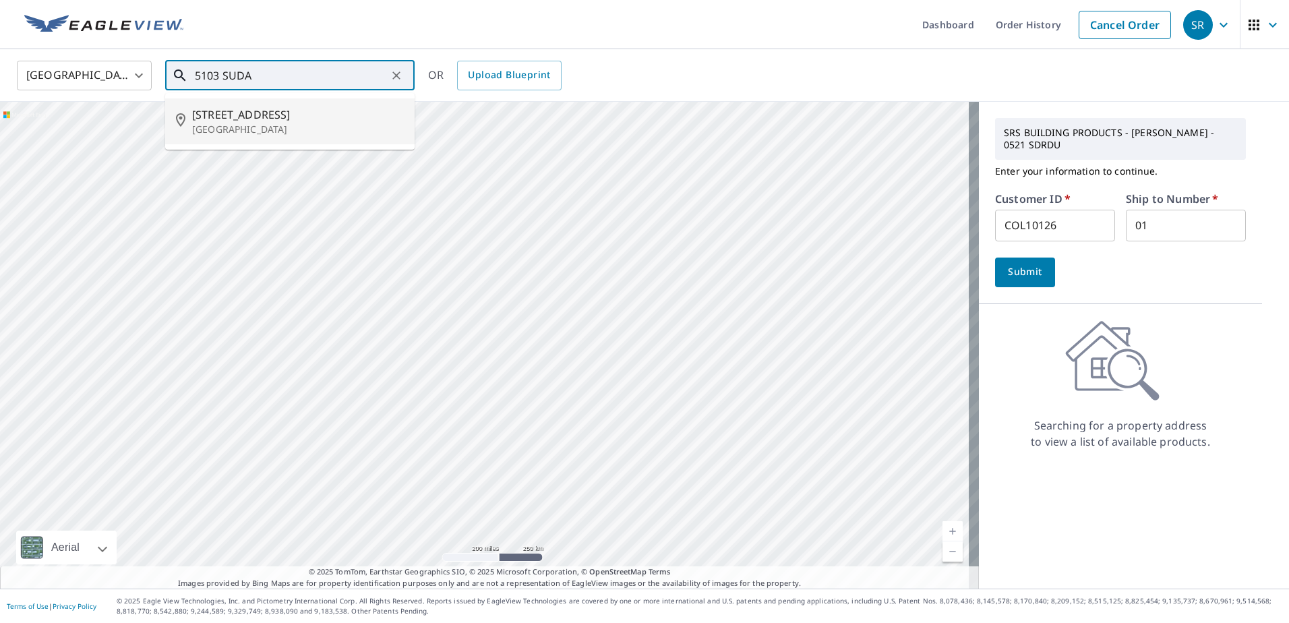
click at [286, 117] on span "[STREET_ADDRESS]" at bounding box center [298, 114] width 212 height 16
type input "[STREET_ADDRESS][PERSON_NAME]"
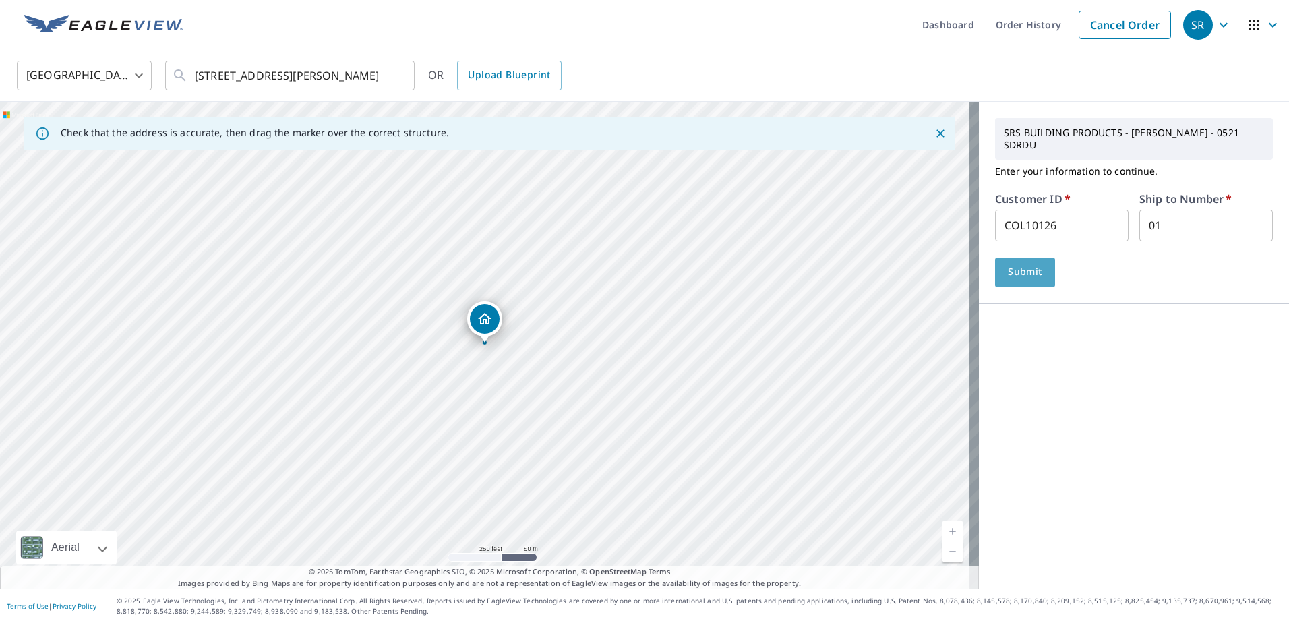
click at [1000, 280] on button "Submit" at bounding box center [1025, 272] width 60 height 30
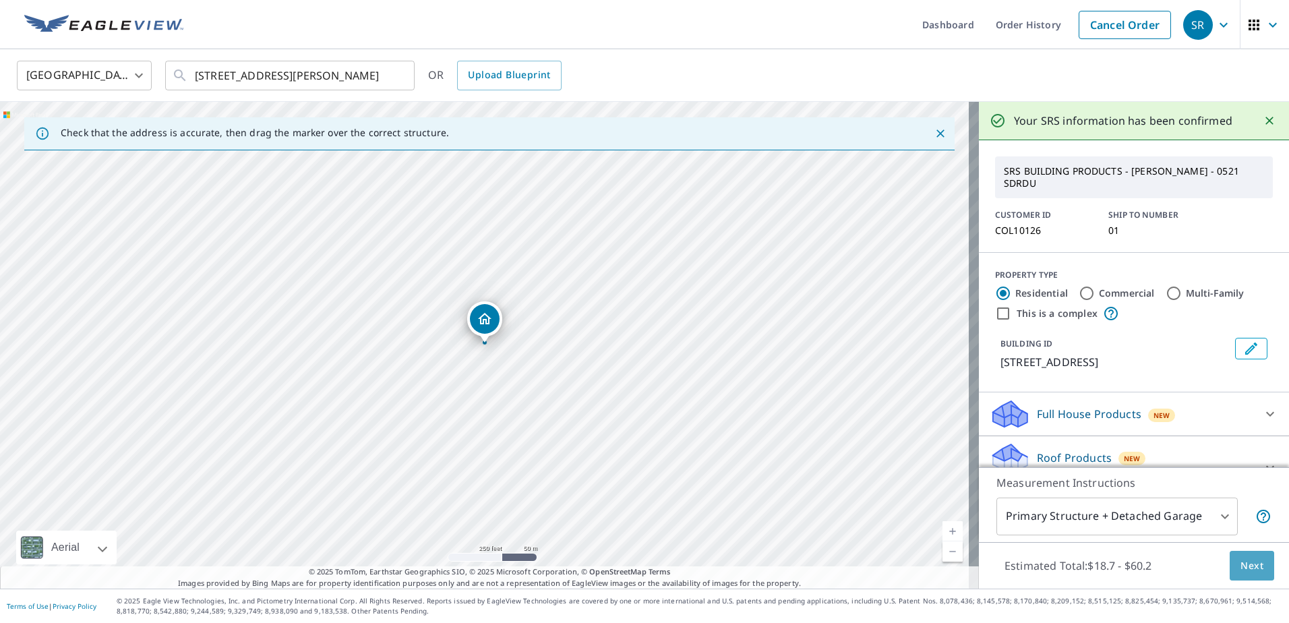
click at [1242, 574] on button "Next" at bounding box center [1251, 566] width 44 height 30
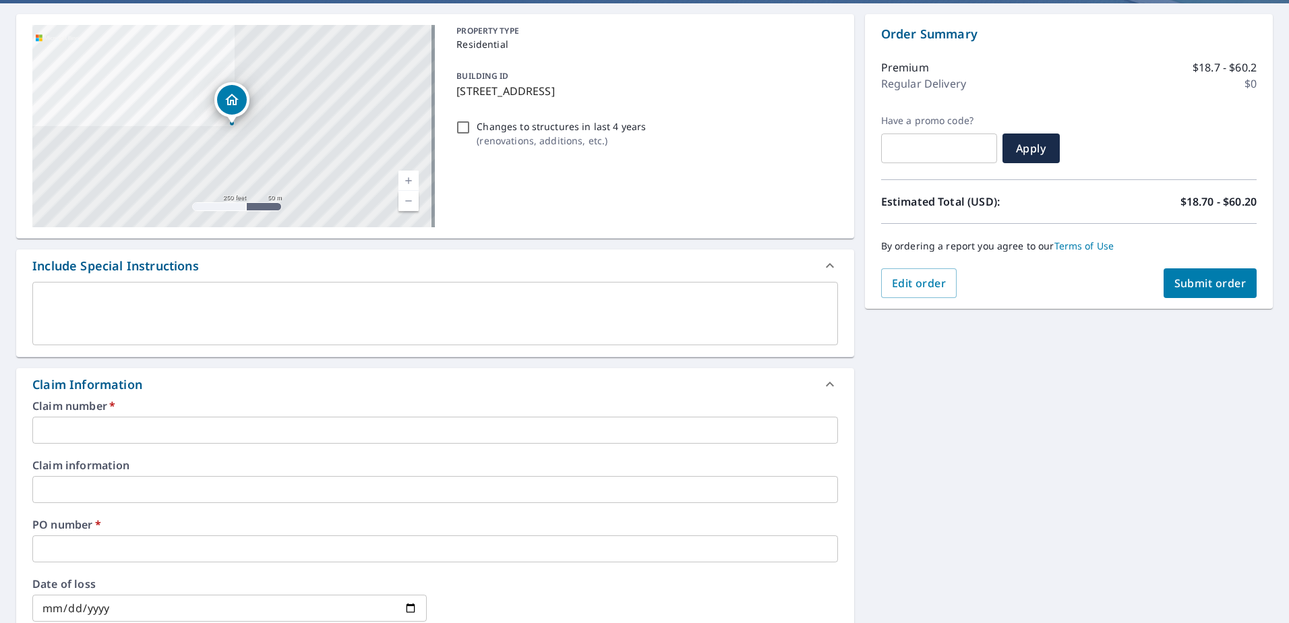
scroll to position [135, 0]
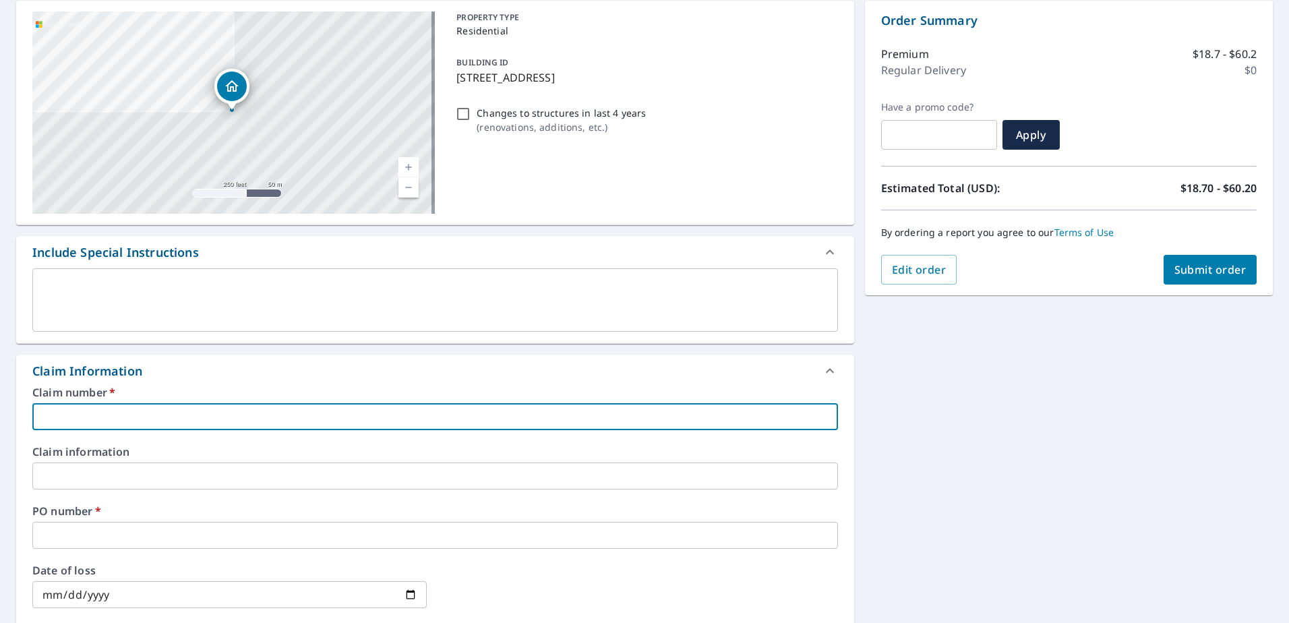
click at [472, 417] on input "text" at bounding box center [434, 416] width 805 height 27
type input "5"
checkbox input "true"
type input "51"
checkbox input "true"
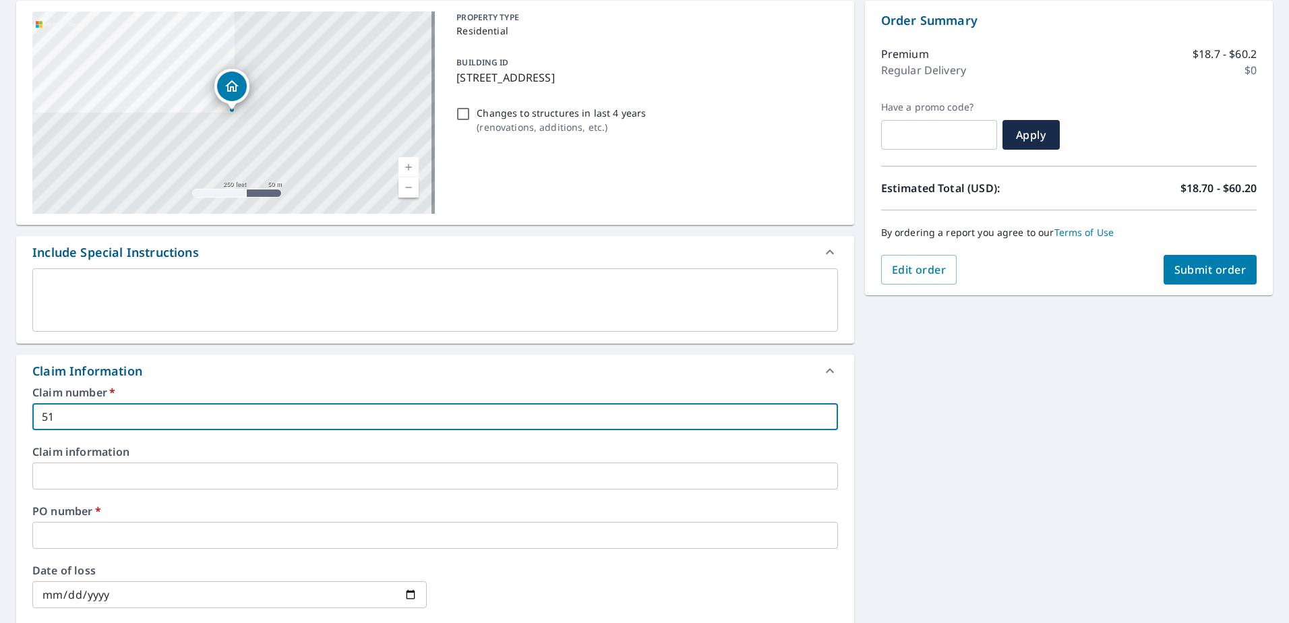
type input "510"
checkbox input "true"
type input "5103"
checkbox input "true"
type input "5103"
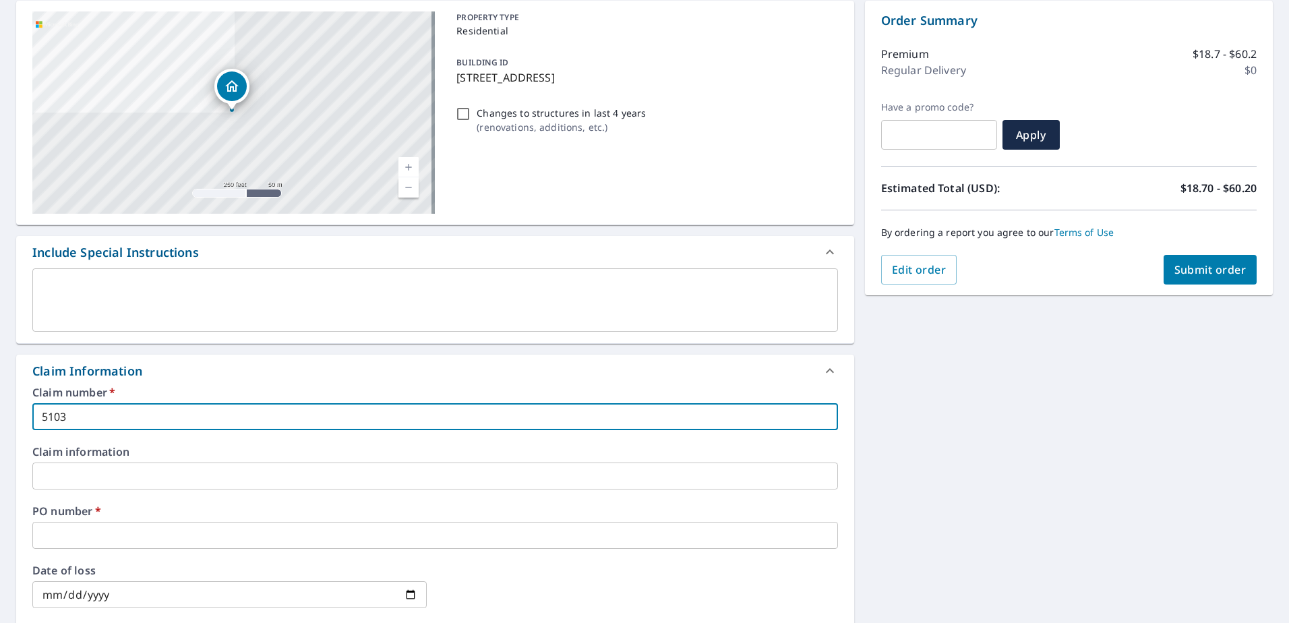
checkbox input "true"
type input "5103 S"
checkbox input "true"
type input "5103 SU"
checkbox input "true"
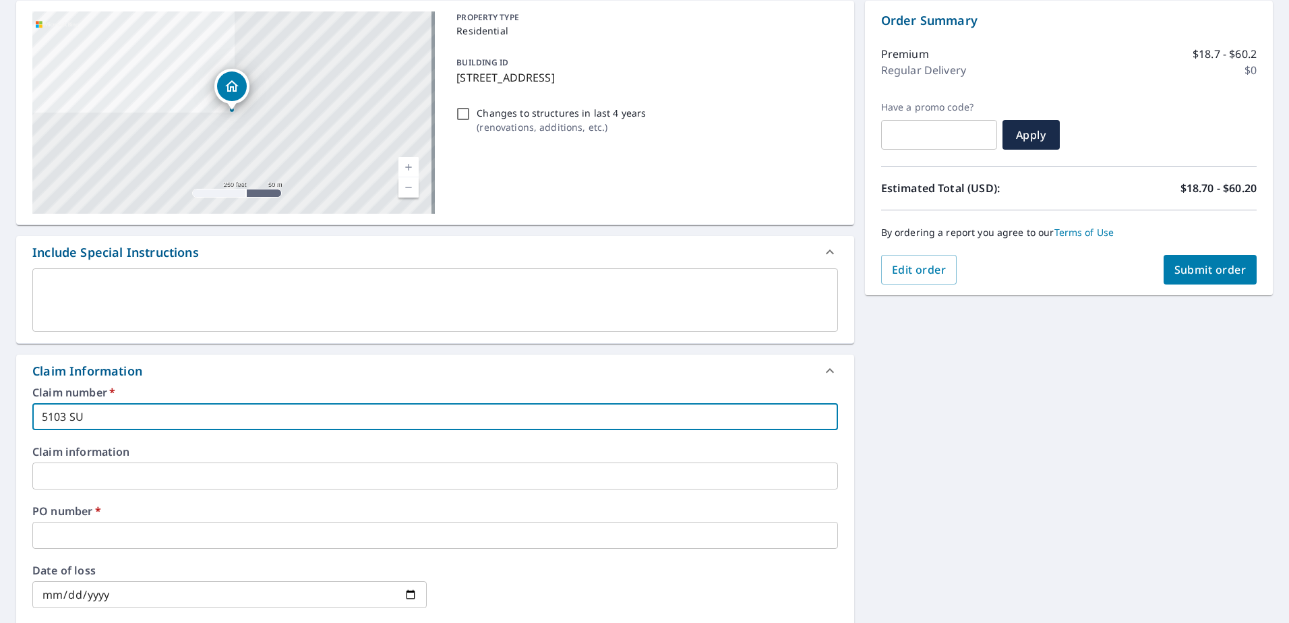
type input "5103 SUD"
checkbox input "true"
type input "5103 SUDA"
checkbox input "true"
type input "5103 SUDA"
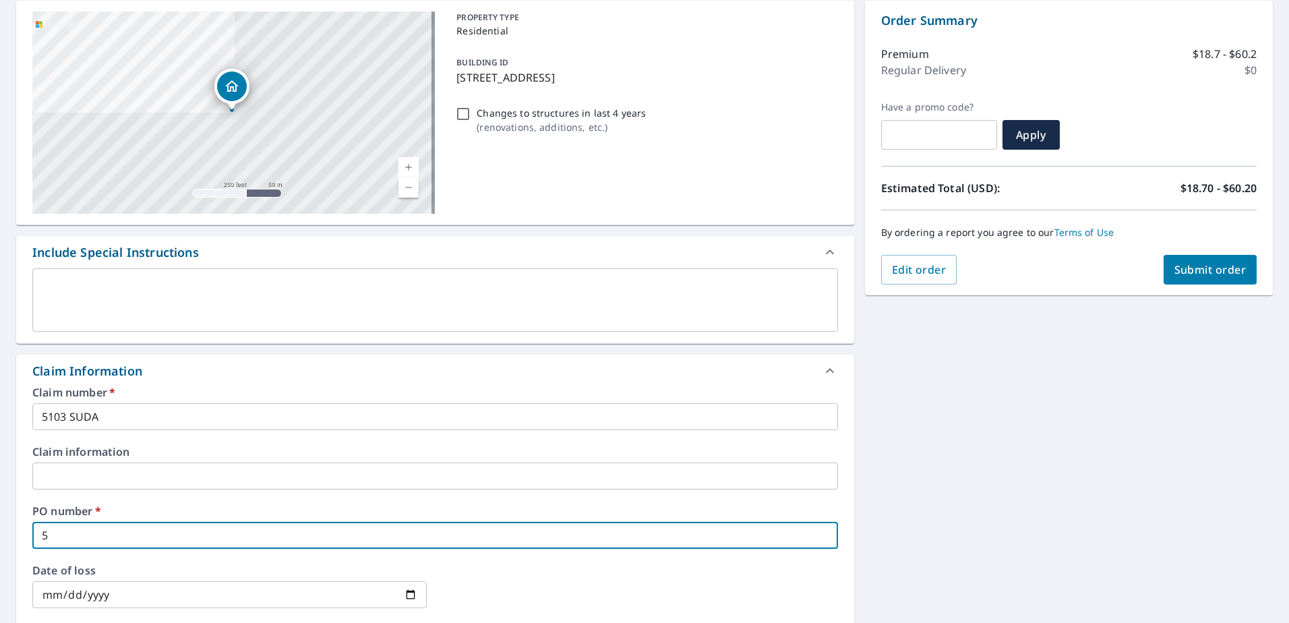
type input "5"
checkbox input "true"
type input "51"
checkbox input "true"
type input "510"
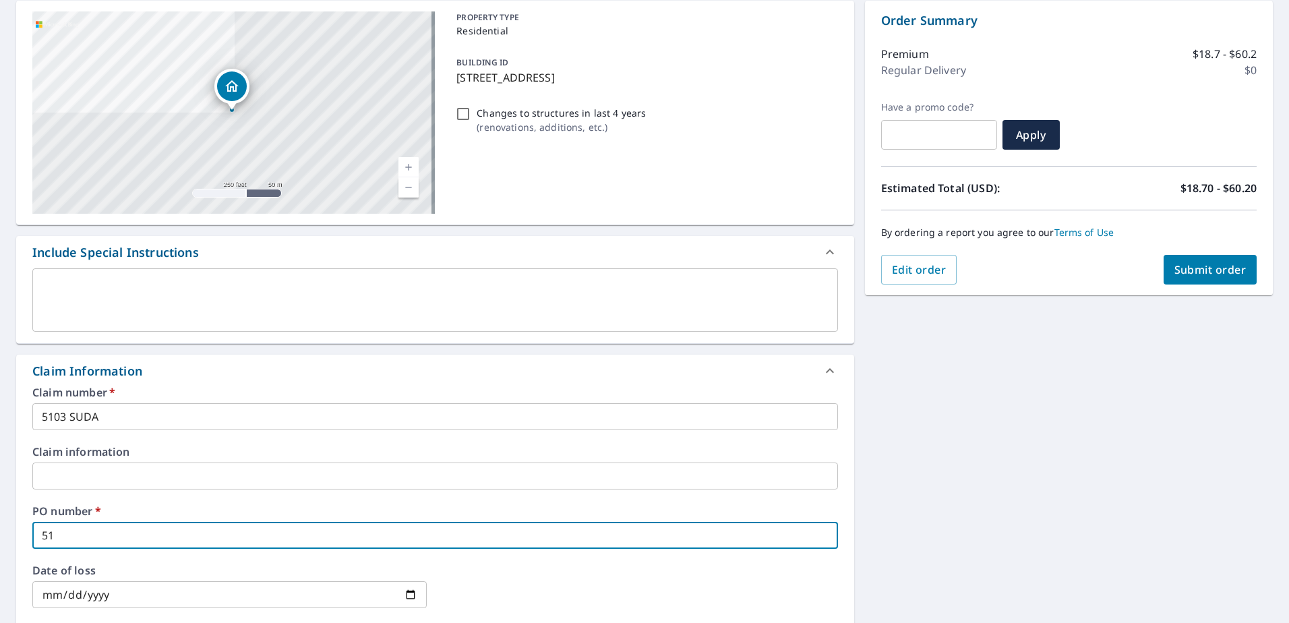
checkbox input "true"
type input "5103"
checkbox input "true"
type input "5103"
checkbox input "true"
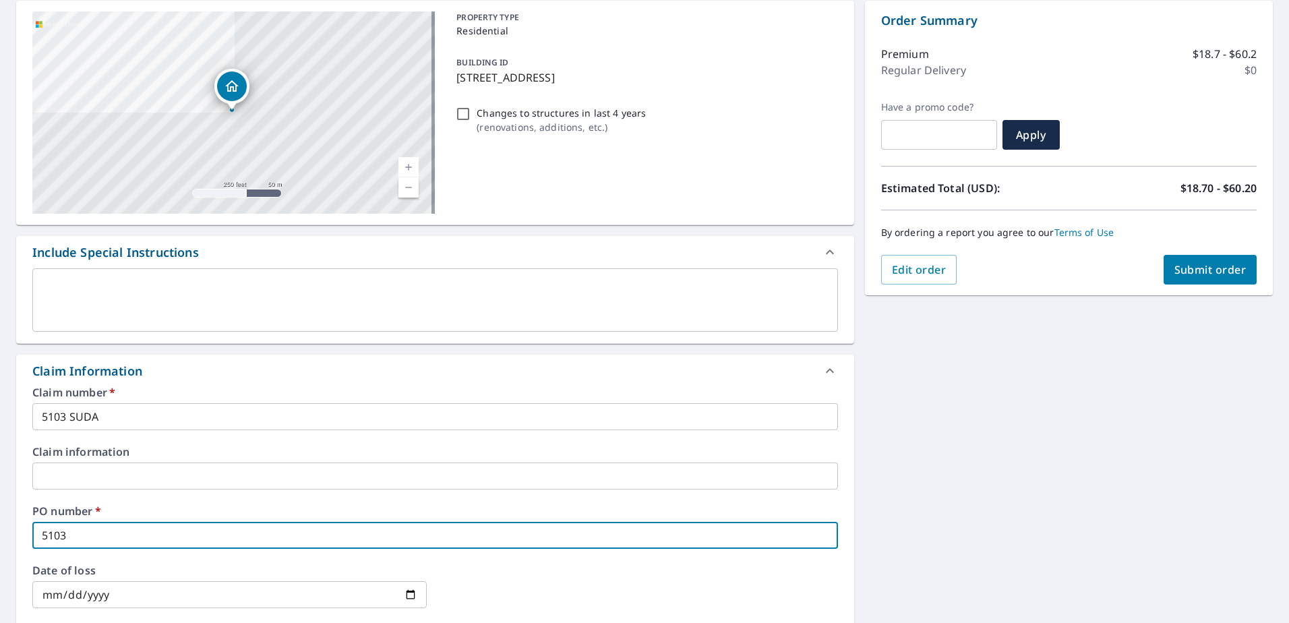
type input "5103 S"
checkbox input "true"
type input "5103 SU"
checkbox input "true"
type input "5103 SUD"
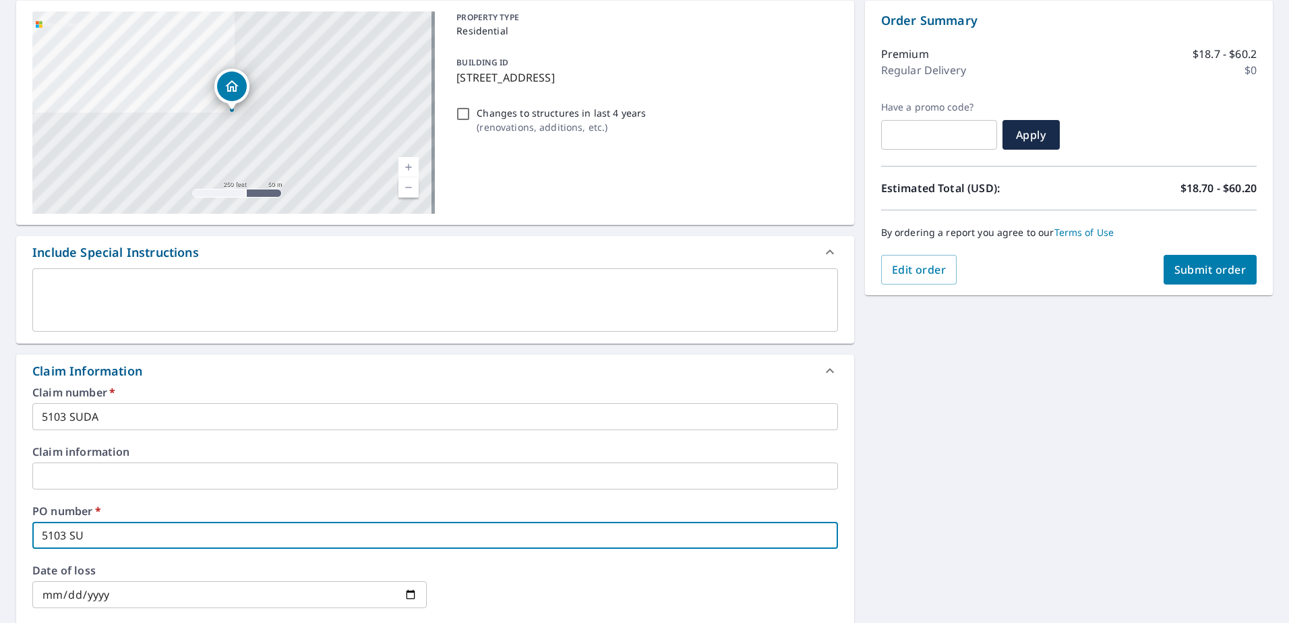
checkbox input "true"
type input "5103 SUDA"
checkbox input "true"
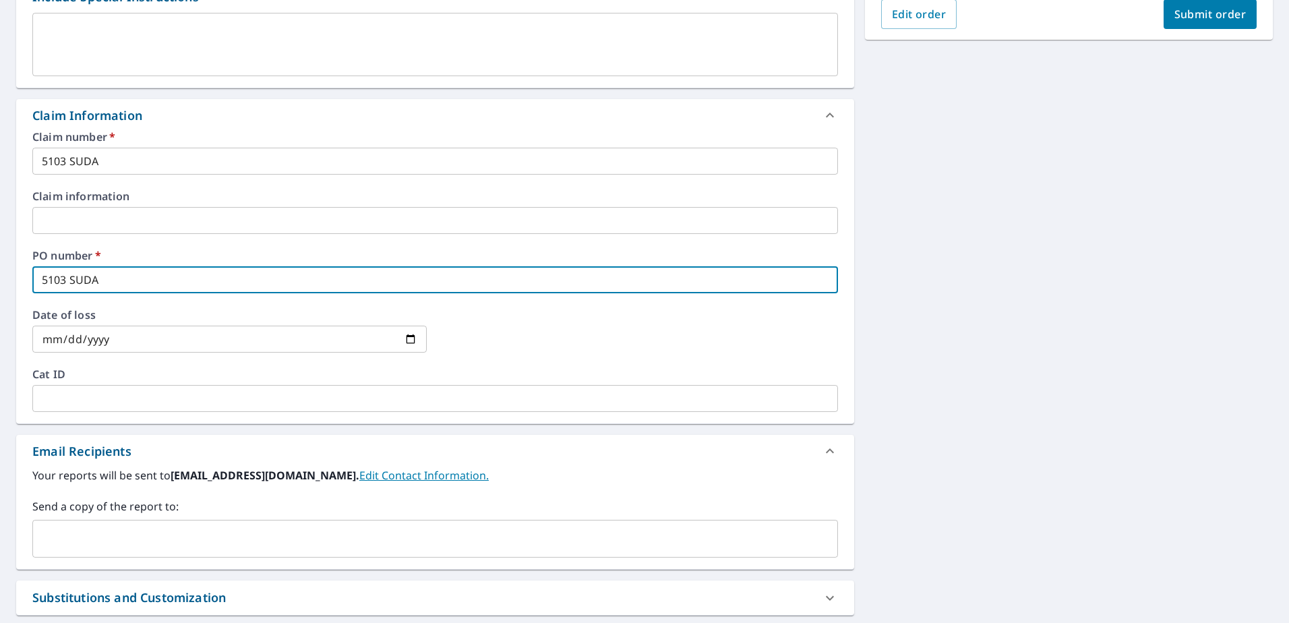
scroll to position [525, 0]
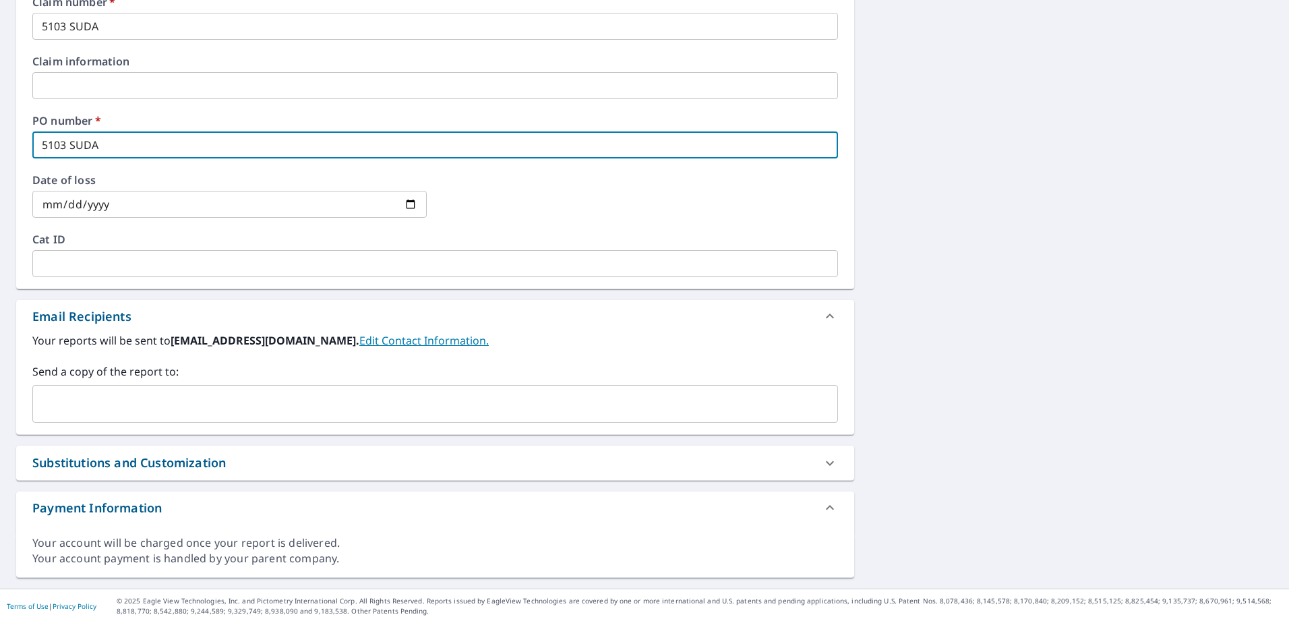
type input "5103 SUDA"
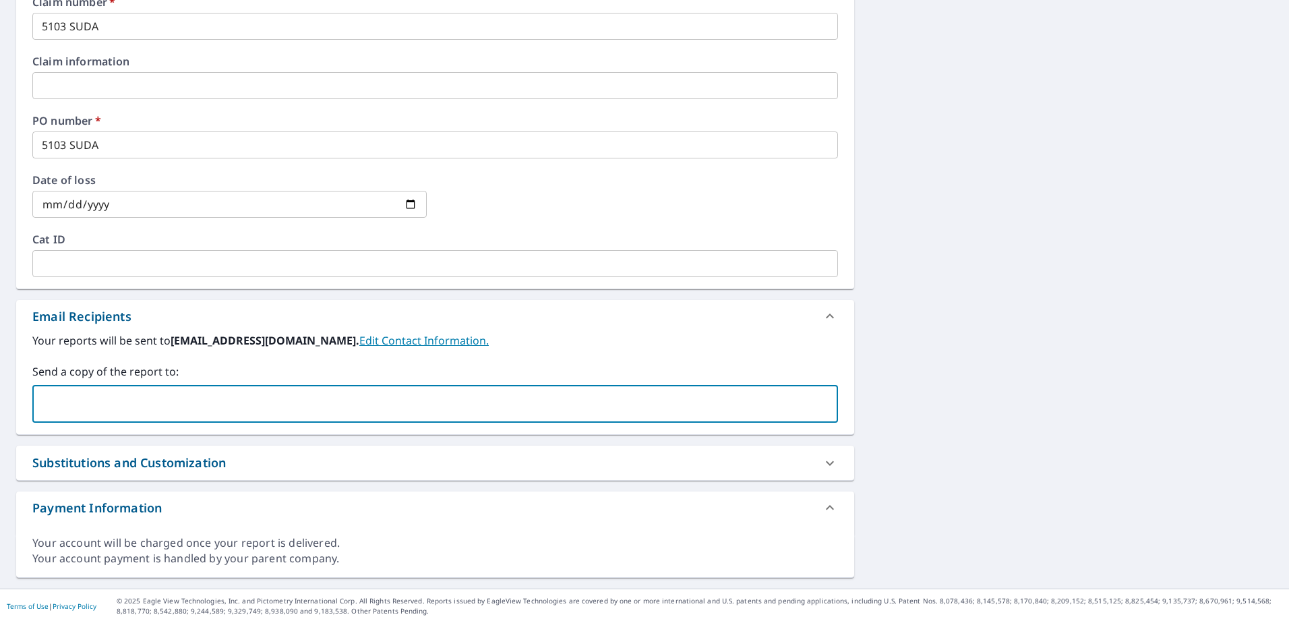
click at [489, 407] on input "text" at bounding box center [424, 404] width 773 height 26
type input "[EMAIL_ADDRESS][DOMAIN_NAME]"
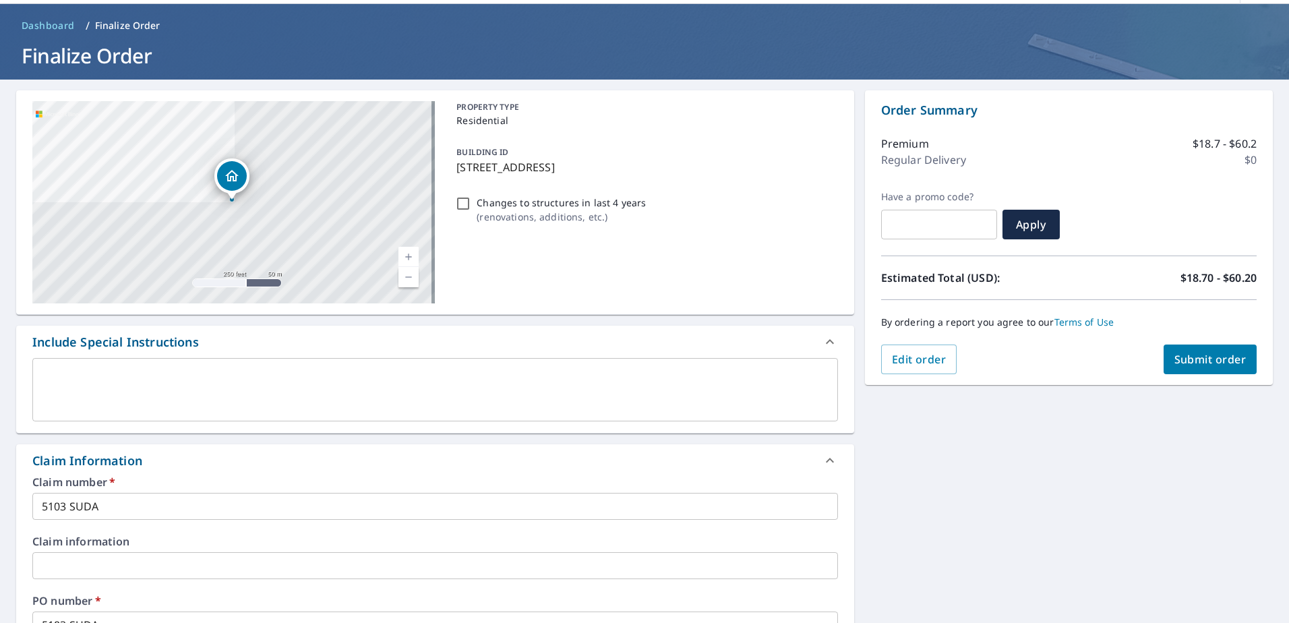
scroll to position [0, 0]
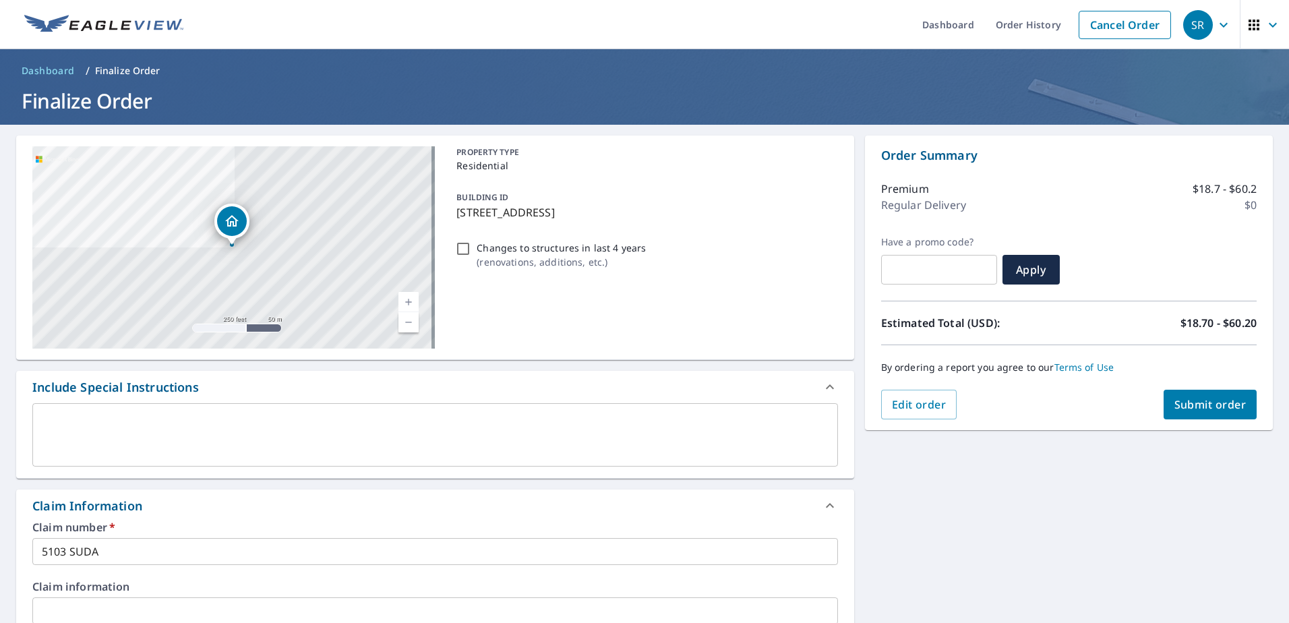
click at [1174, 398] on span "Submit order" at bounding box center [1210, 404] width 72 height 15
checkbox input "true"
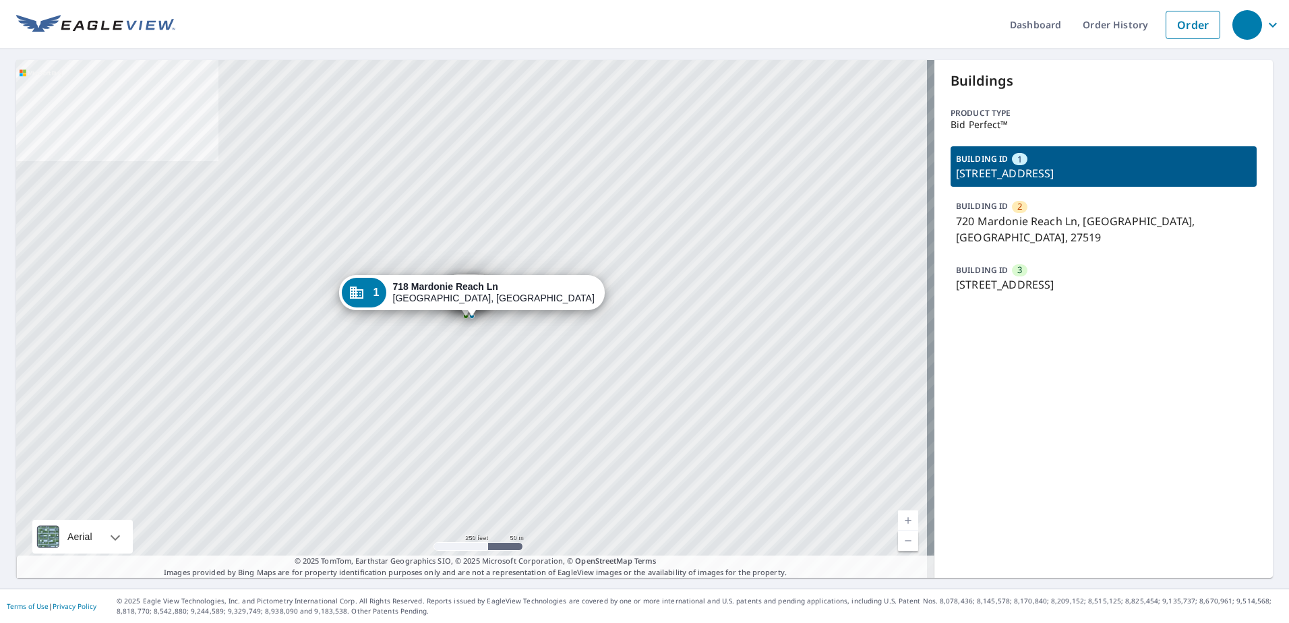
click at [1004, 213] on p "720 Mardonie Reach Ln, [GEOGRAPHIC_DATA], [GEOGRAPHIC_DATA], 27519" at bounding box center [1103, 229] width 295 height 32
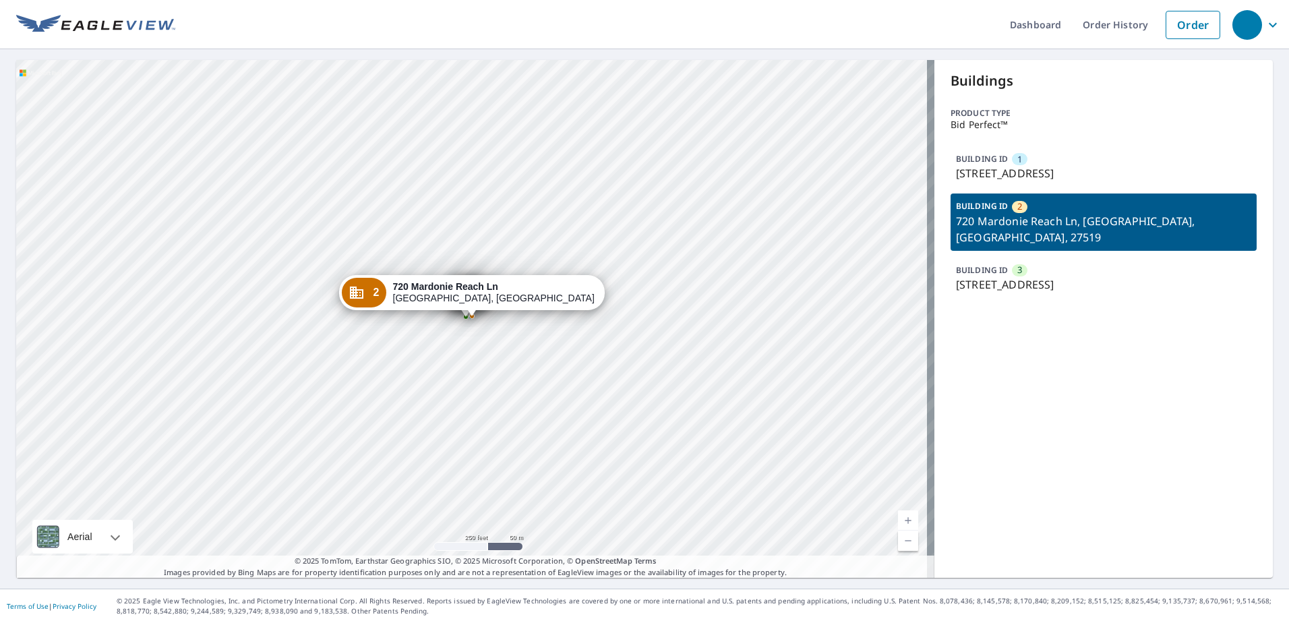
click at [1029, 276] on p "722 Mardonie Reach Ln, Cary, NC, 27519" at bounding box center [1103, 284] width 295 height 16
